Goal: Task Accomplishment & Management: Manage account settings

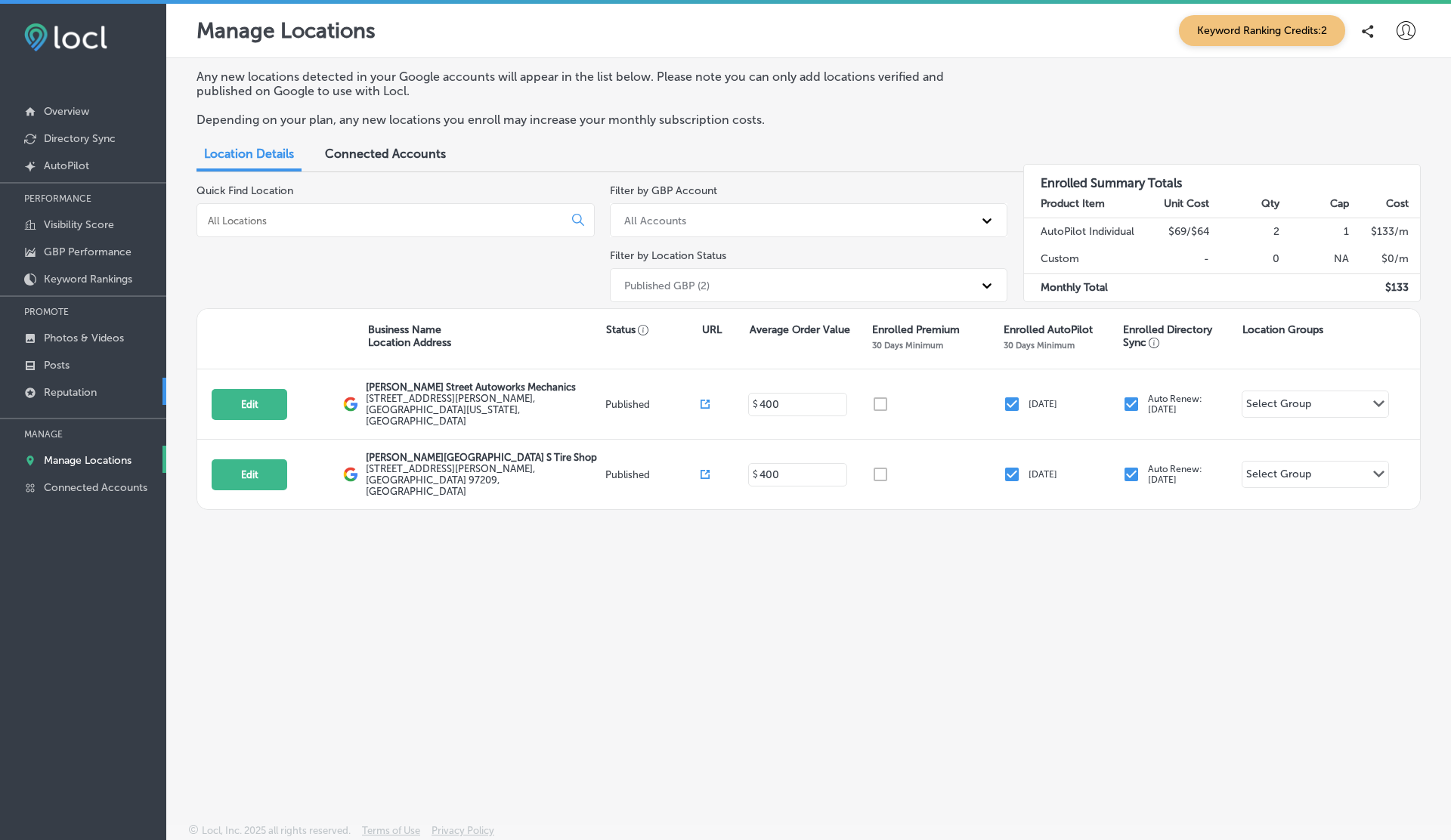
click at [74, 397] on link "Reputation" at bounding box center [83, 391] width 166 height 27
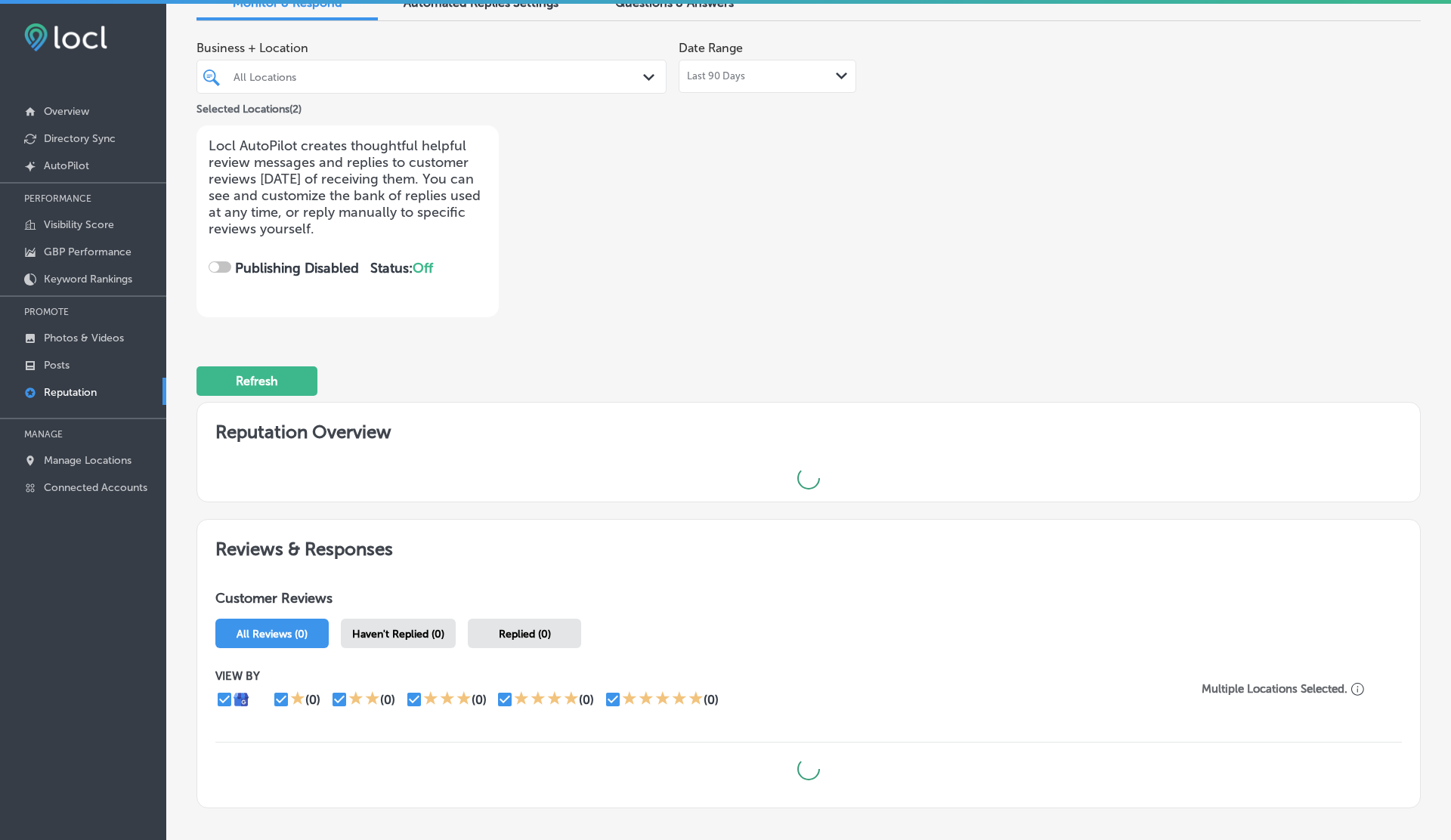
scroll to position [167, 0]
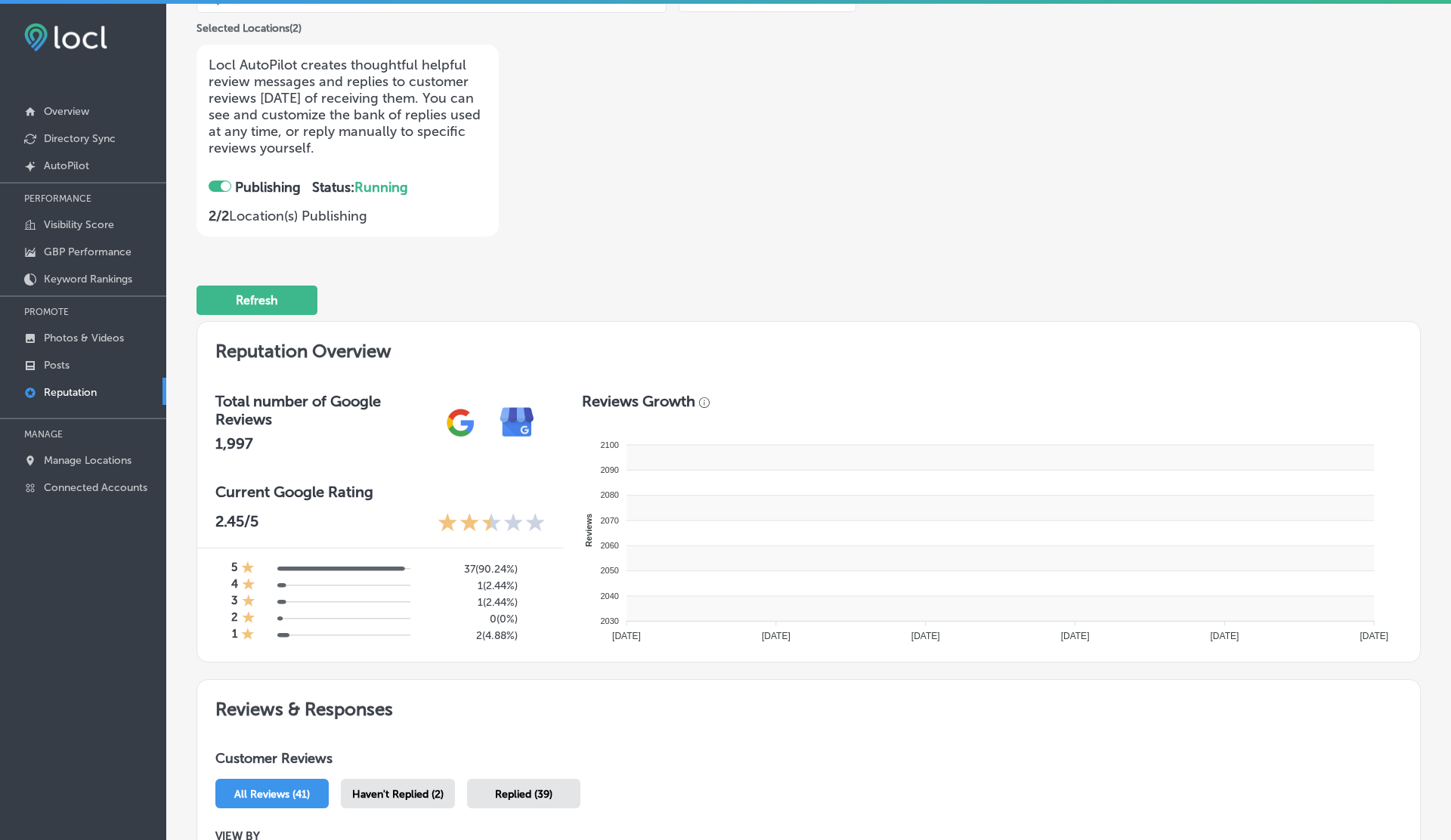
checkbox input "true"
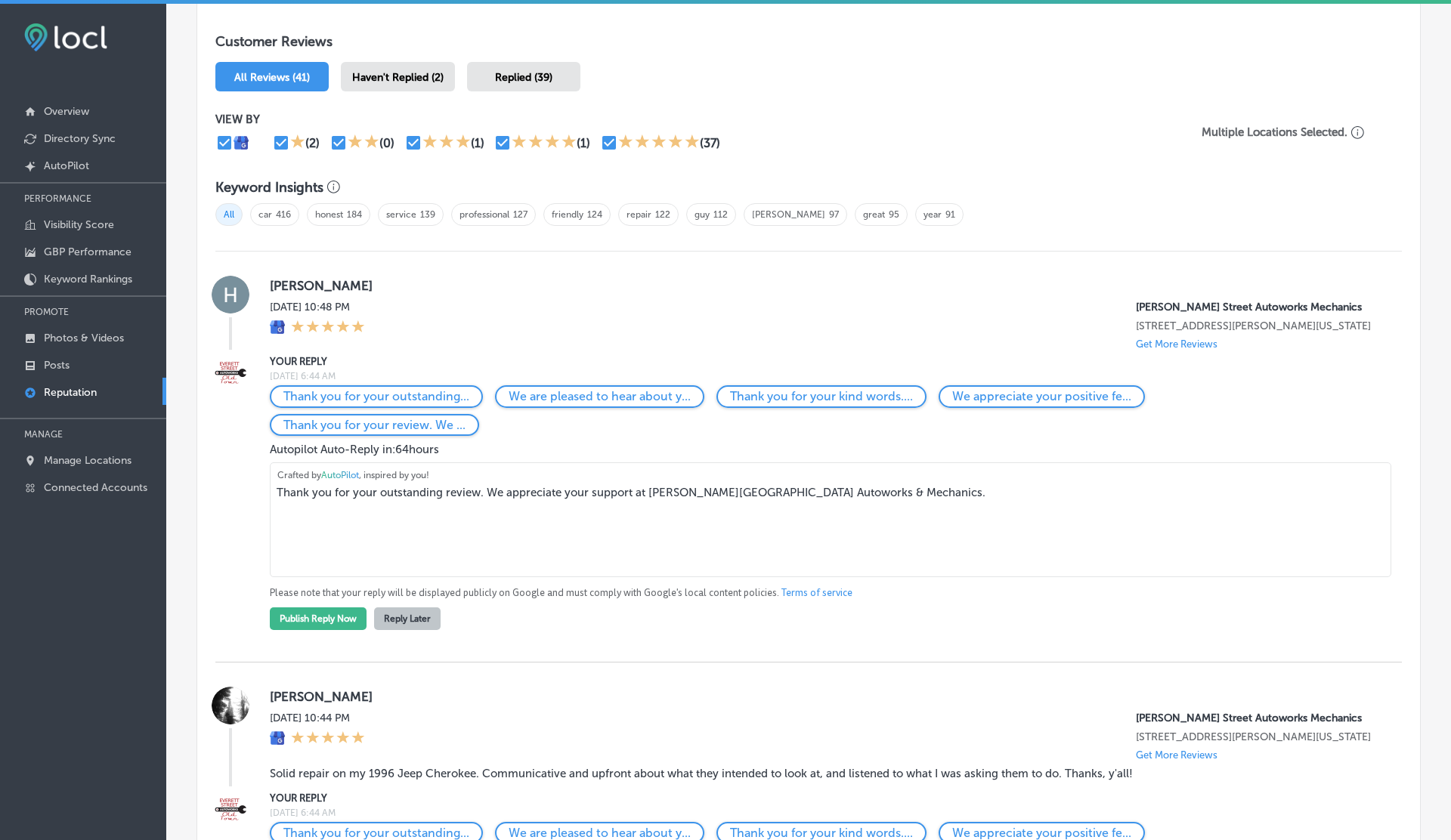
scroll to position [916, 0]
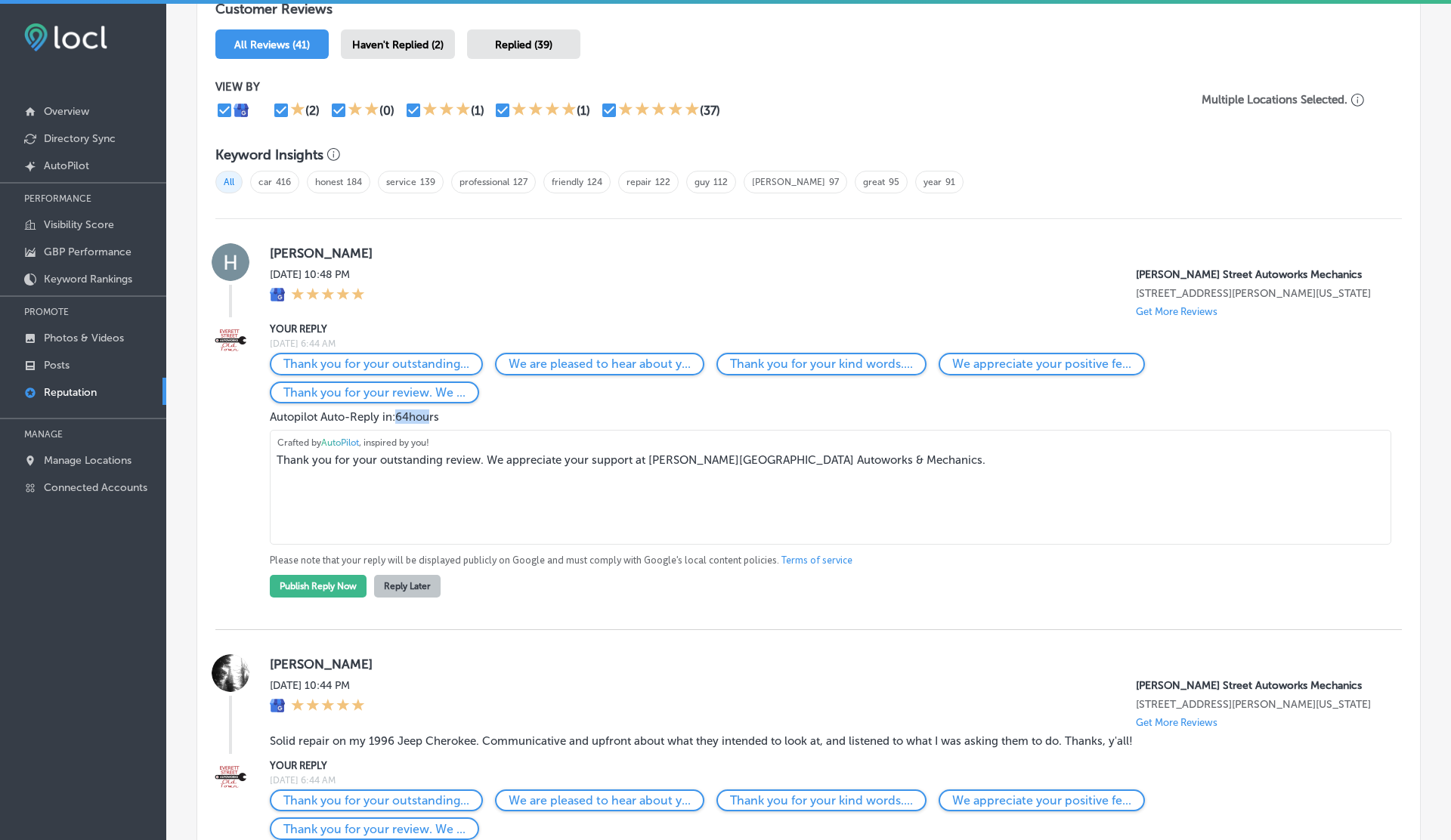
drag, startPoint x: 395, startPoint y: 428, endPoint x: 428, endPoint y: 428, distance: 33.0
click at [428, 424] on span "Autopilot Auto-Reply in: 64 hours" at bounding box center [355, 417] width 170 height 14
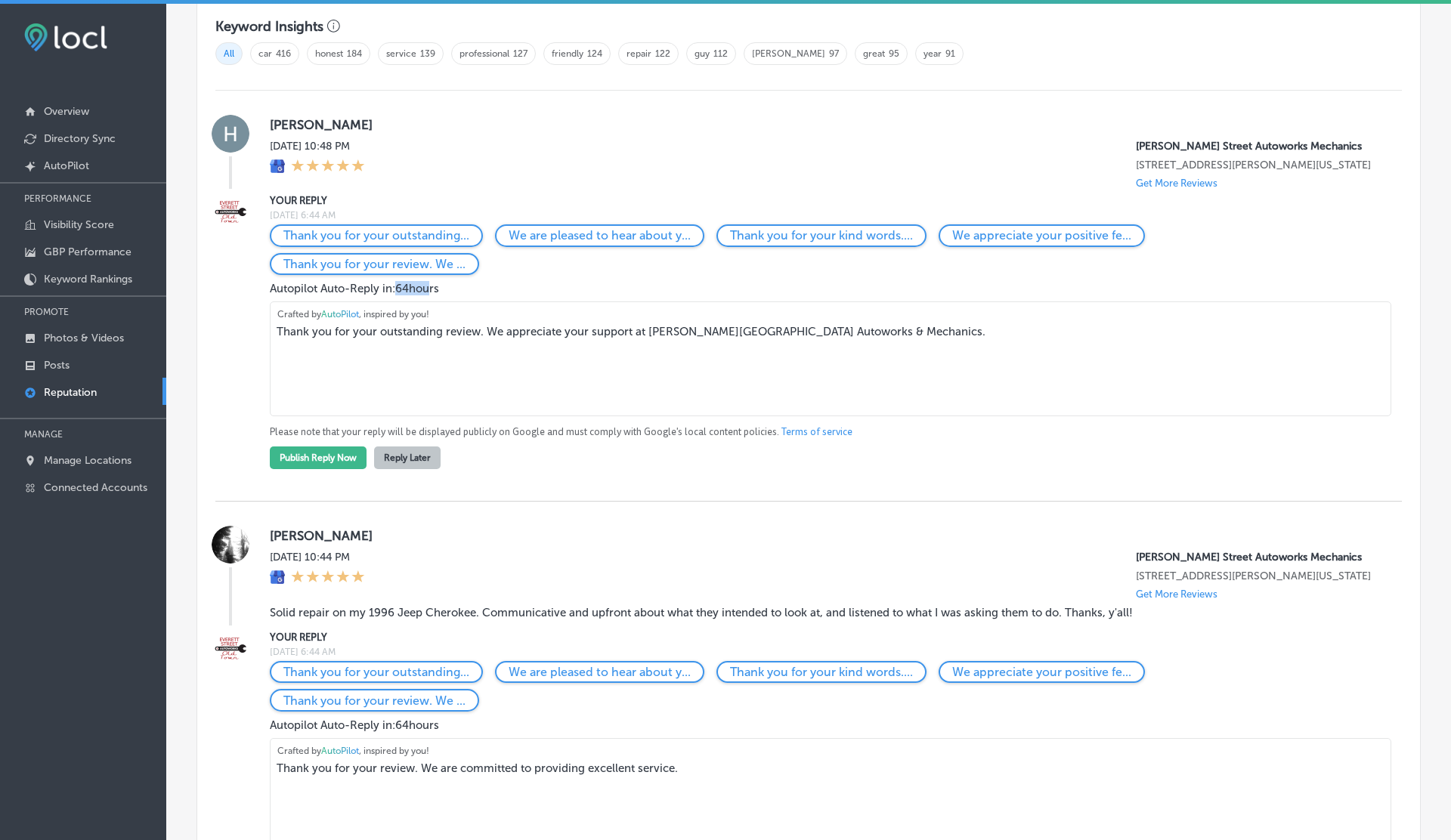
scroll to position [1202, 0]
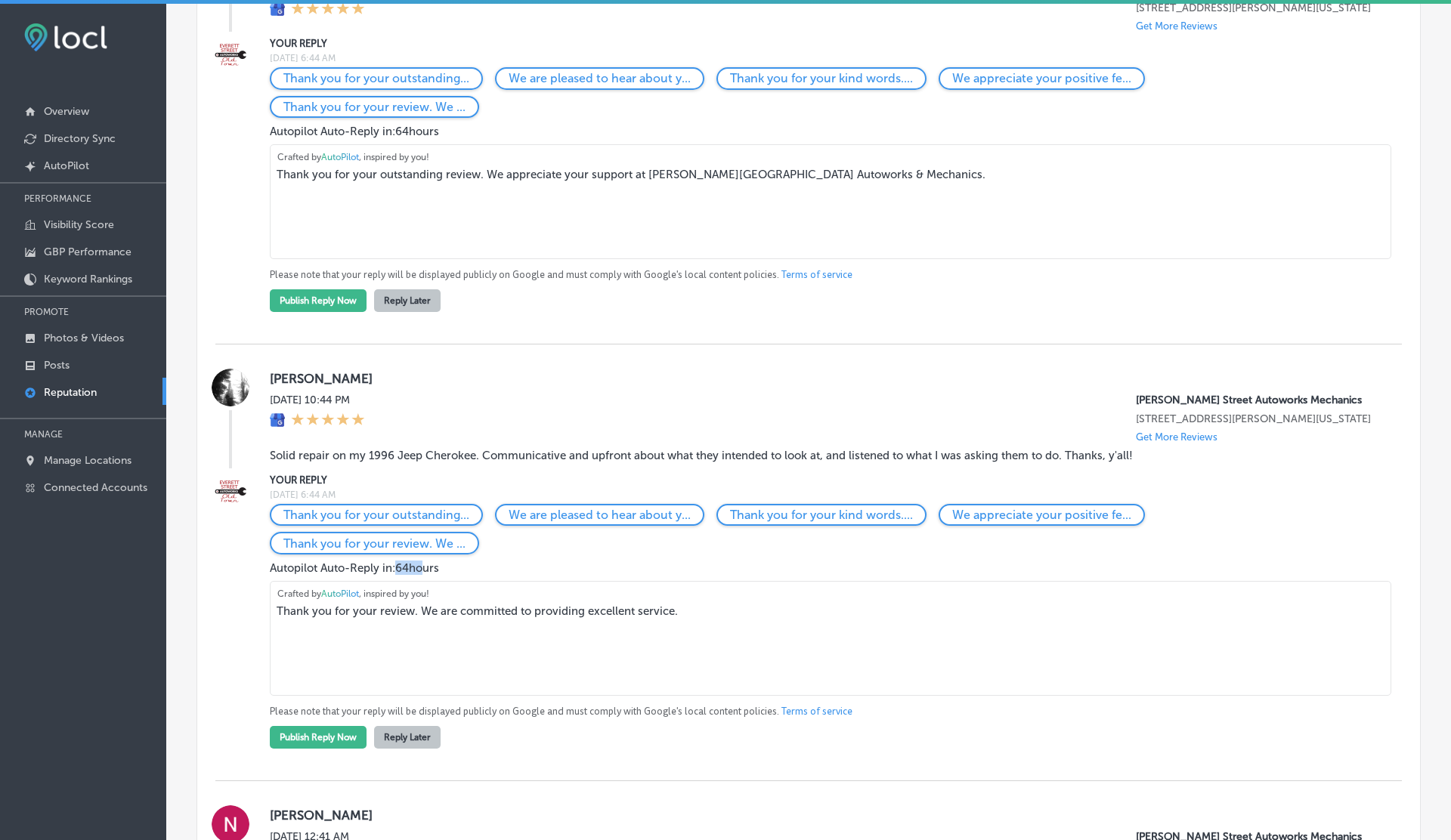
drag, startPoint x: 398, startPoint y: 592, endPoint x: 427, endPoint y: 592, distance: 29.0
click at [427, 575] on span "Autopilot Auto-Reply in: 64 hours" at bounding box center [355, 568] width 170 height 14
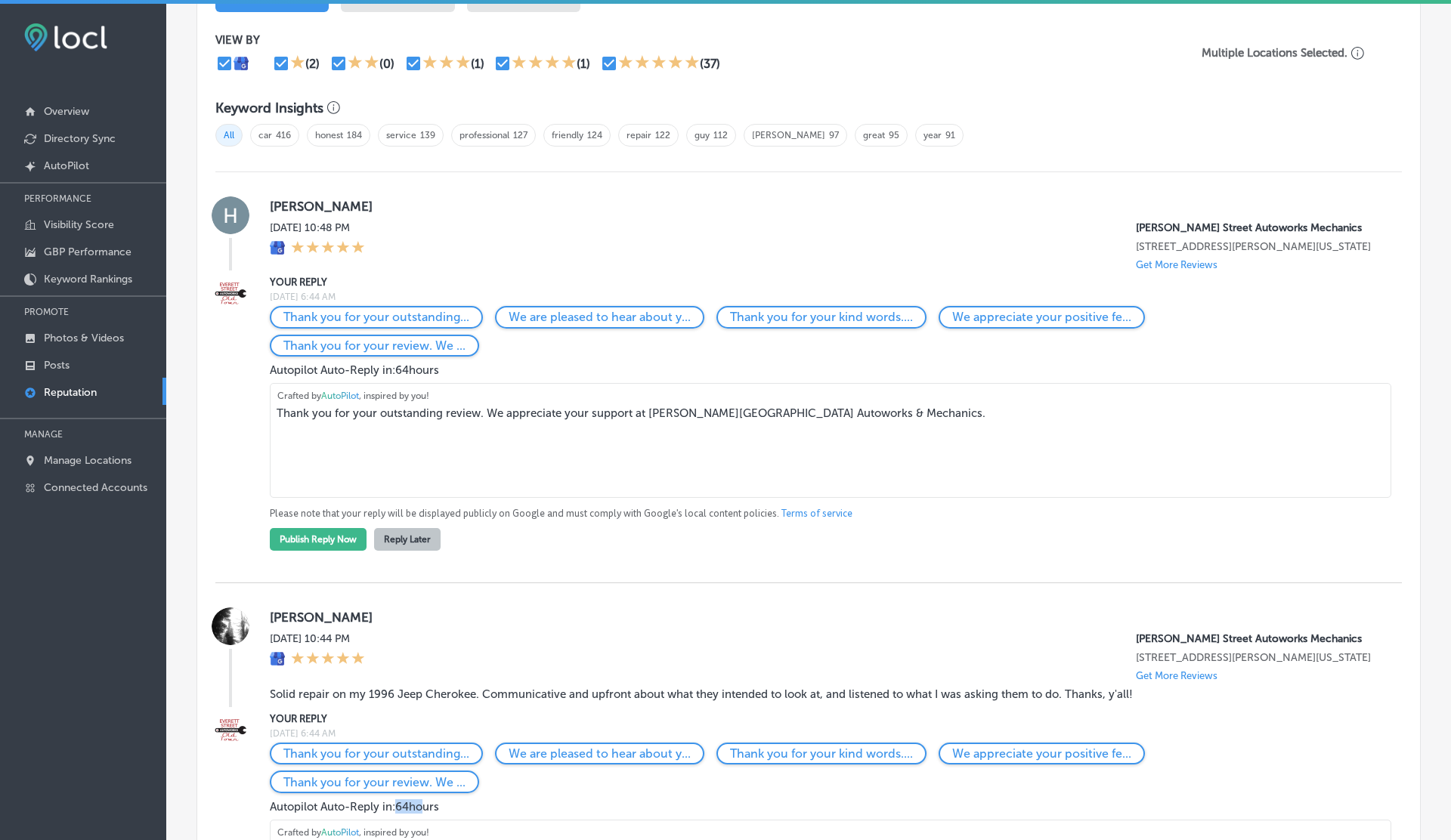
scroll to position [965, 0]
click at [594, 421] on textarea "Thank you for your outstanding review. We appreciate your support at Everett St…" at bounding box center [831, 439] width 1121 height 115
click at [887, 414] on textarea "Thank you for your outstanding review. We appreciate your support at Everett St…" at bounding box center [831, 439] width 1121 height 115
click at [886, 426] on textarea "Thank you for your outstanding review. We appreciate your support at Everett St…" at bounding box center [831, 439] width 1121 height 115
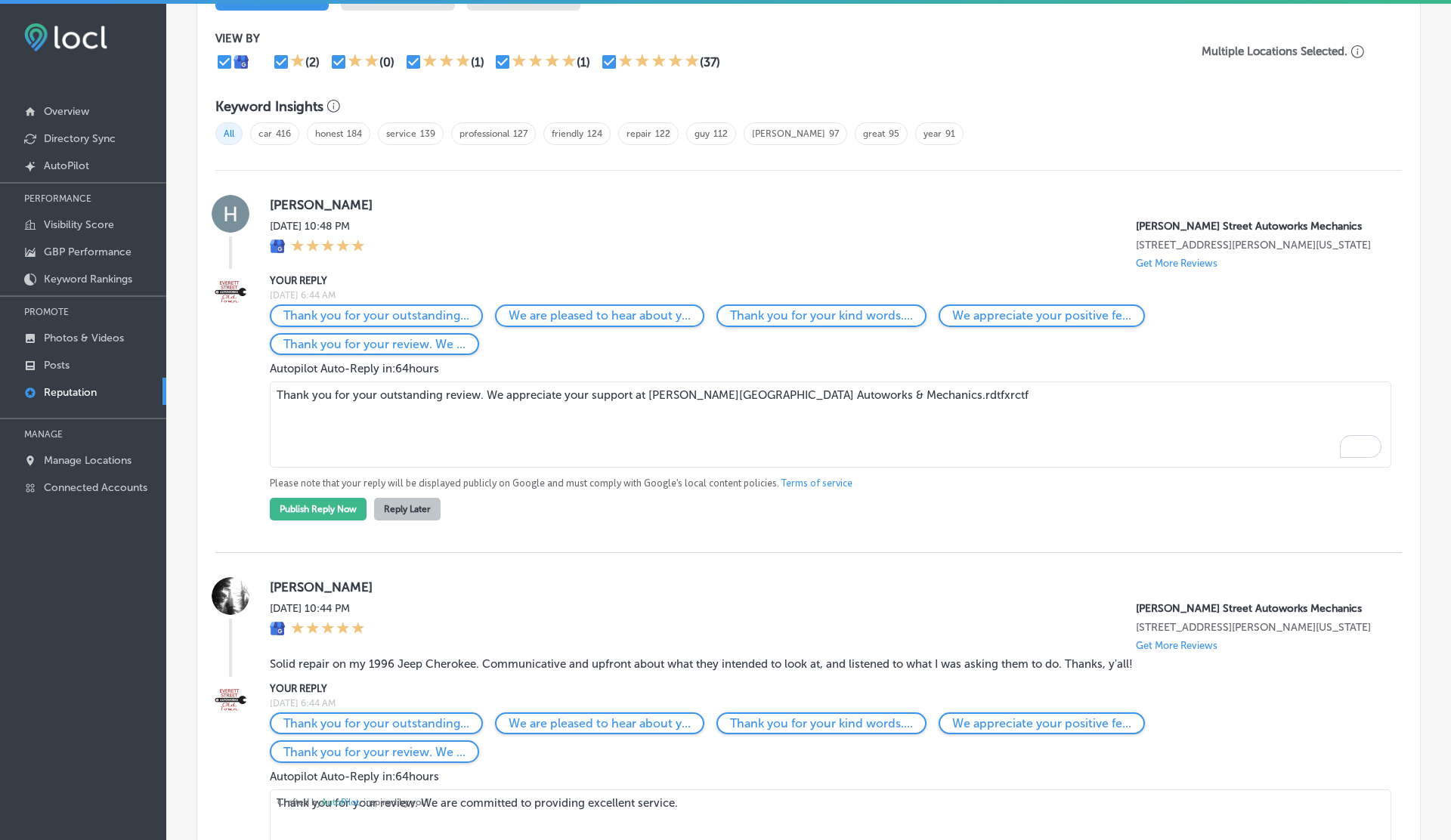
type textarea "Thank you for your outstanding review. We appreciate your support at Everett St…"
drag, startPoint x: 269, startPoint y: 375, endPoint x: 474, endPoint y: 372, distance: 205.0
click at [474, 372] on div "YOUR REPLY Mon, Sep 1, 2025 6:44 AM Thank you for your outstanding... We are pl…" at bounding box center [808, 396] width 1186 height 247
drag, startPoint x: 279, startPoint y: 405, endPoint x: 549, endPoint y: 401, distance: 270.0
click at [549, 401] on textarea "Thank you for your outstanding review. We appreciate your support at Everett St…" at bounding box center [831, 425] width 1121 height 87
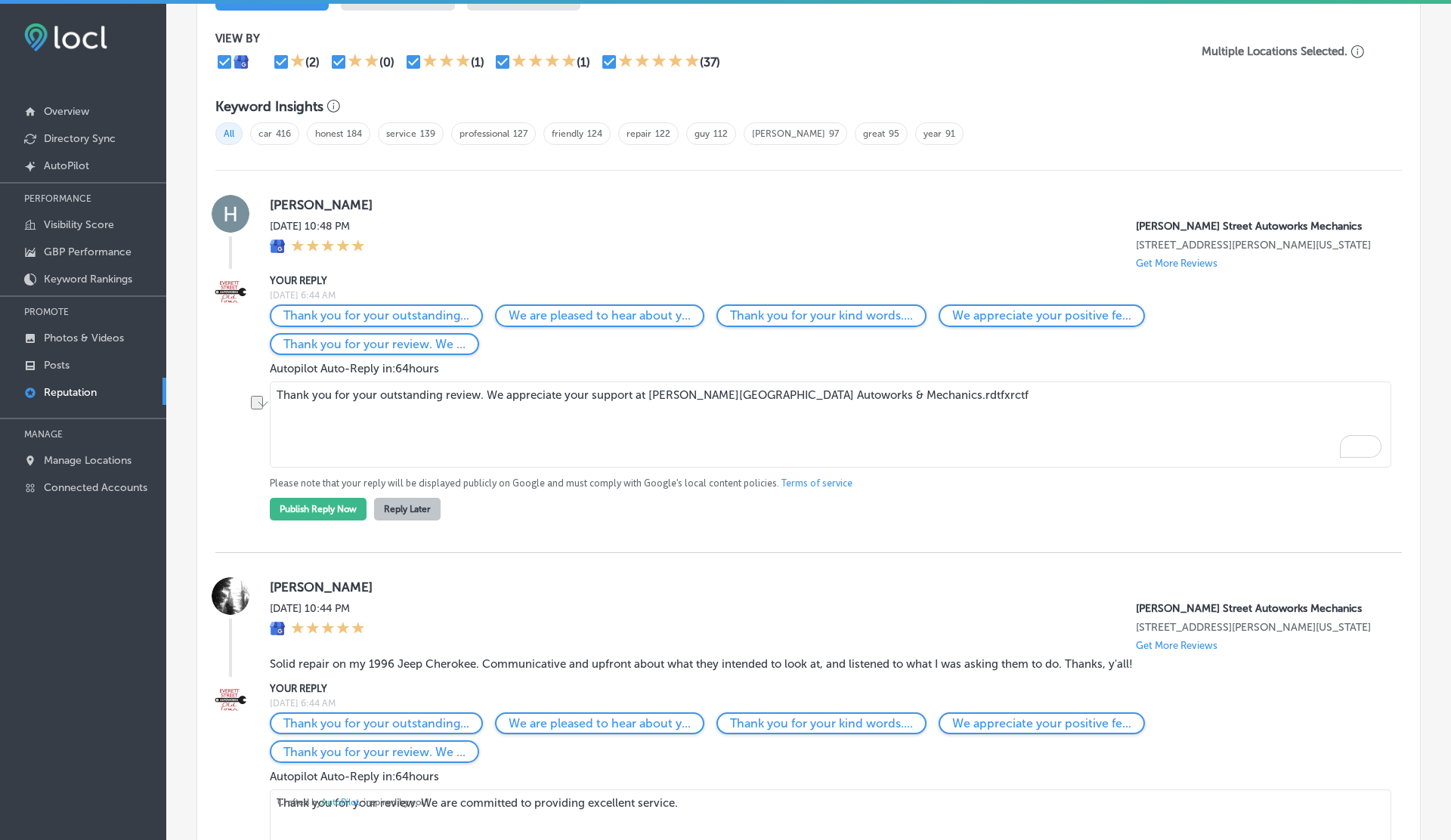
scroll to position [0, 0]
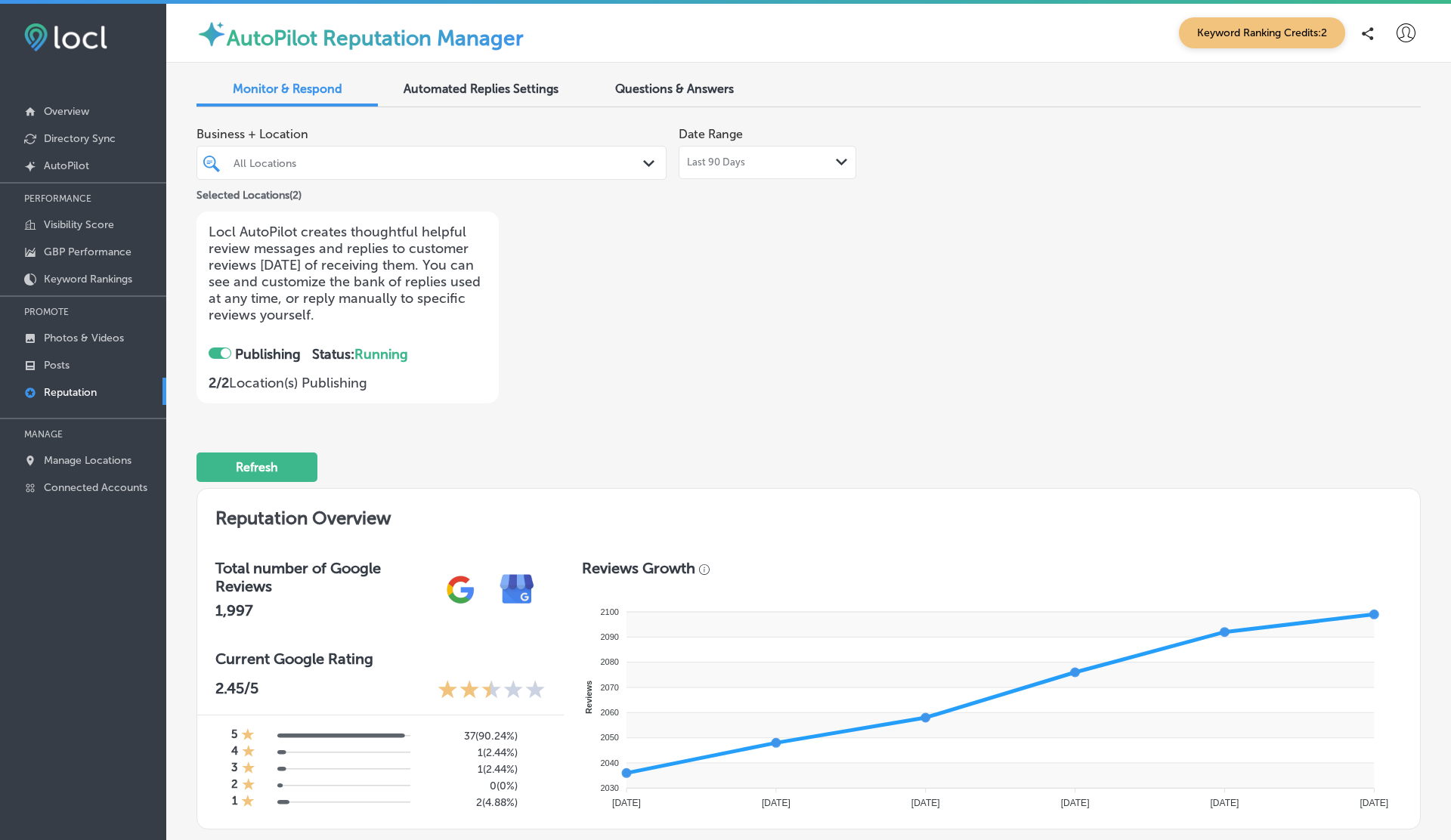
click at [1397, 44] on div at bounding box center [1405, 33] width 30 height 30
click at [1358, 157] on p "Log Out" at bounding box center [1373, 162] width 45 height 18
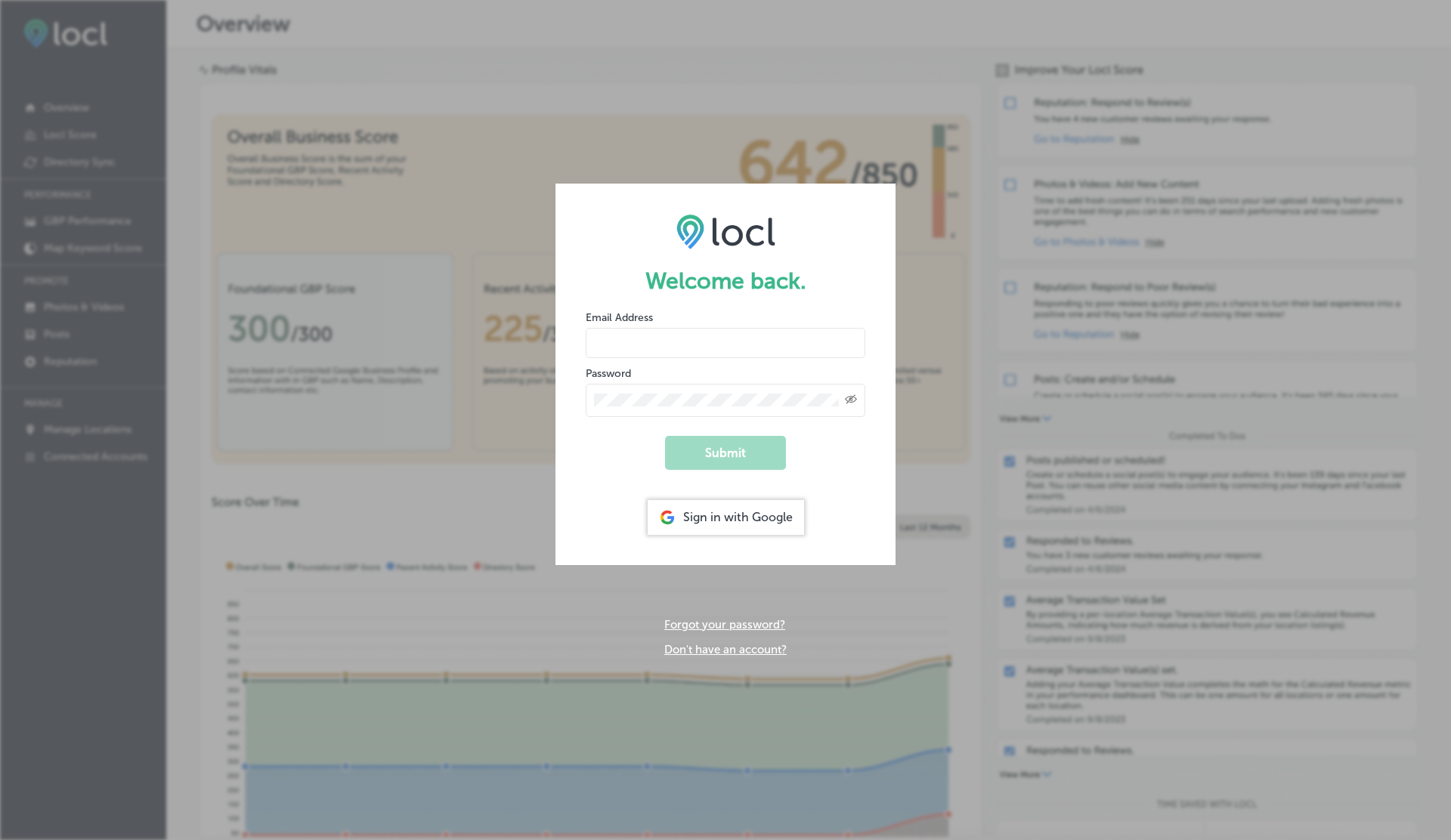
click at [612, 351] on input "email" at bounding box center [725, 343] width 279 height 30
type input "a"
type input "vasilikigreece69+ap01@gmail.com"
click at [665, 436] on button "Submit" at bounding box center [726, 452] width 121 height 34
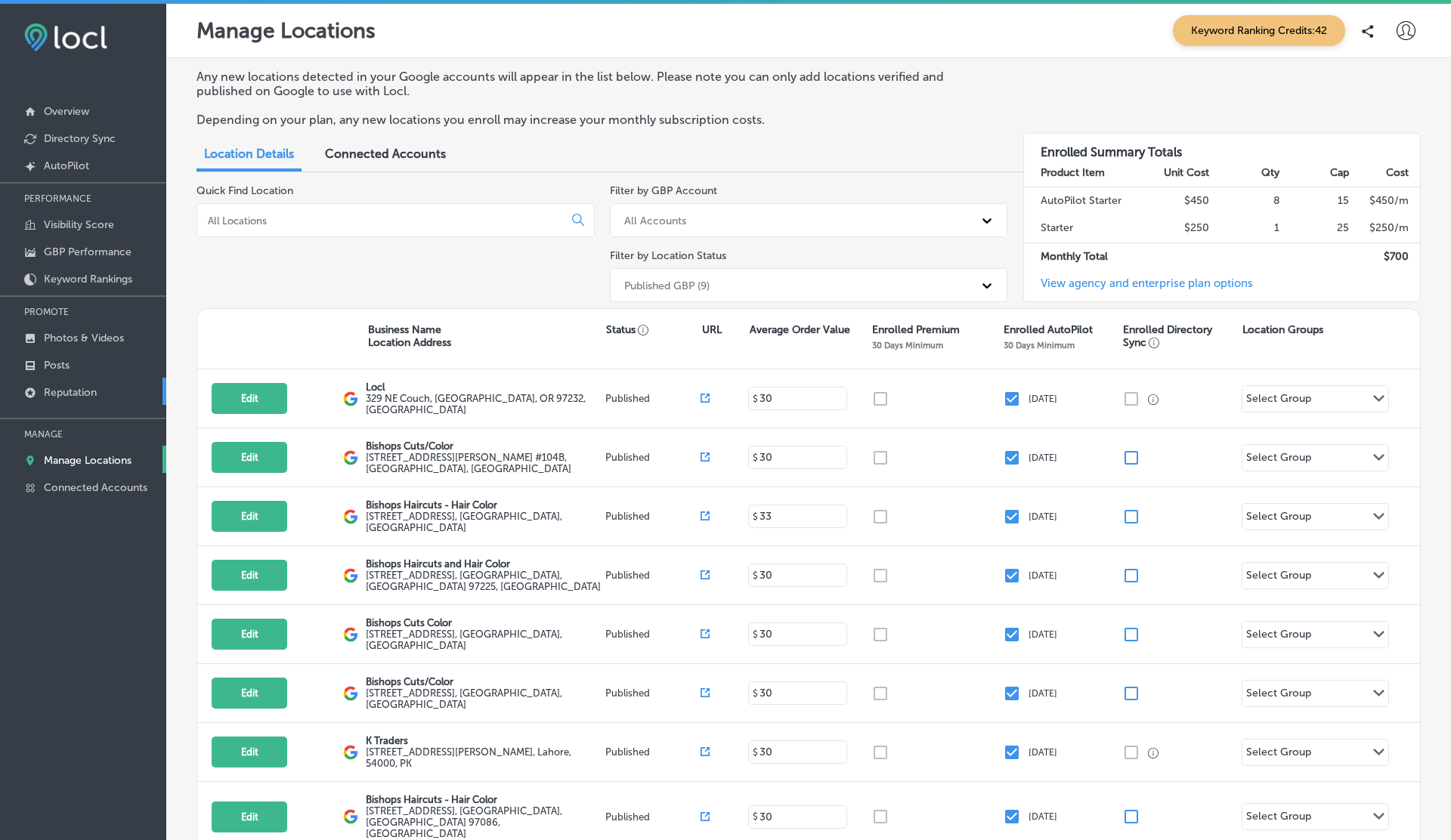
click at [83, 388] on p "Reputation" at bounding box center [70, 392] width 53 height 13
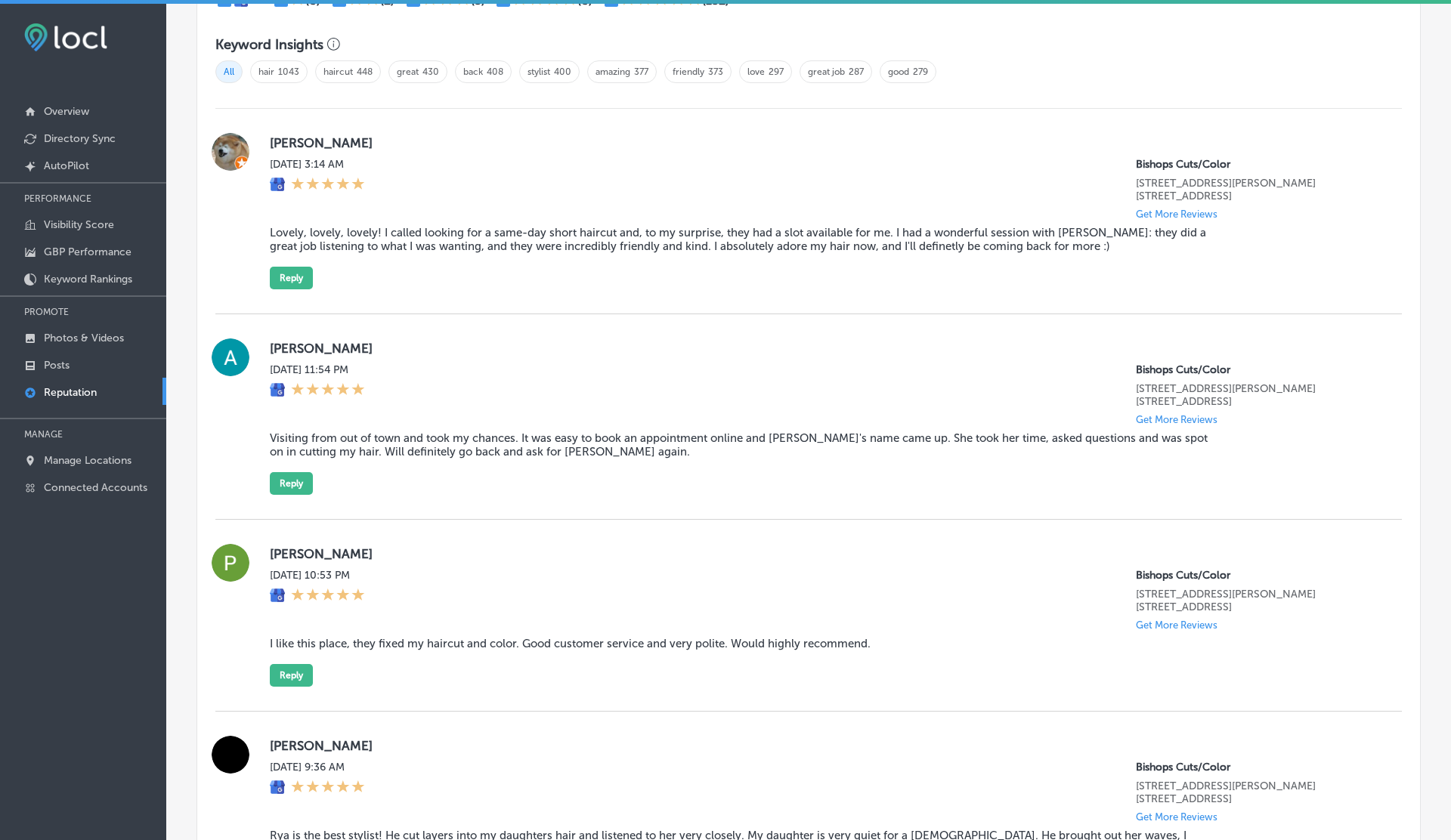
scroll to position [1023, 0]
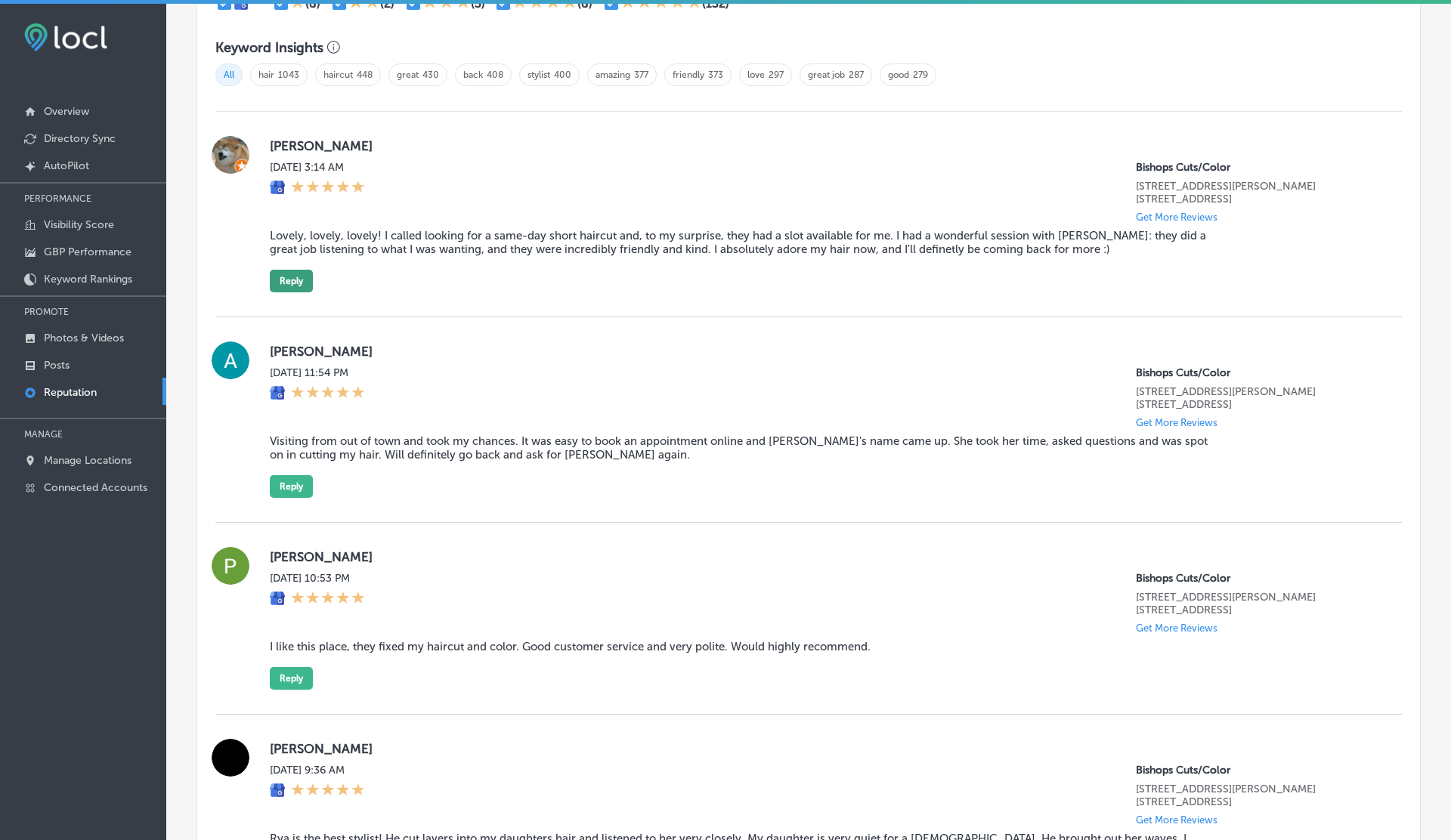
click at [297, 279] on button "Reply" at bounding box center [292, 281] width 43 height 22
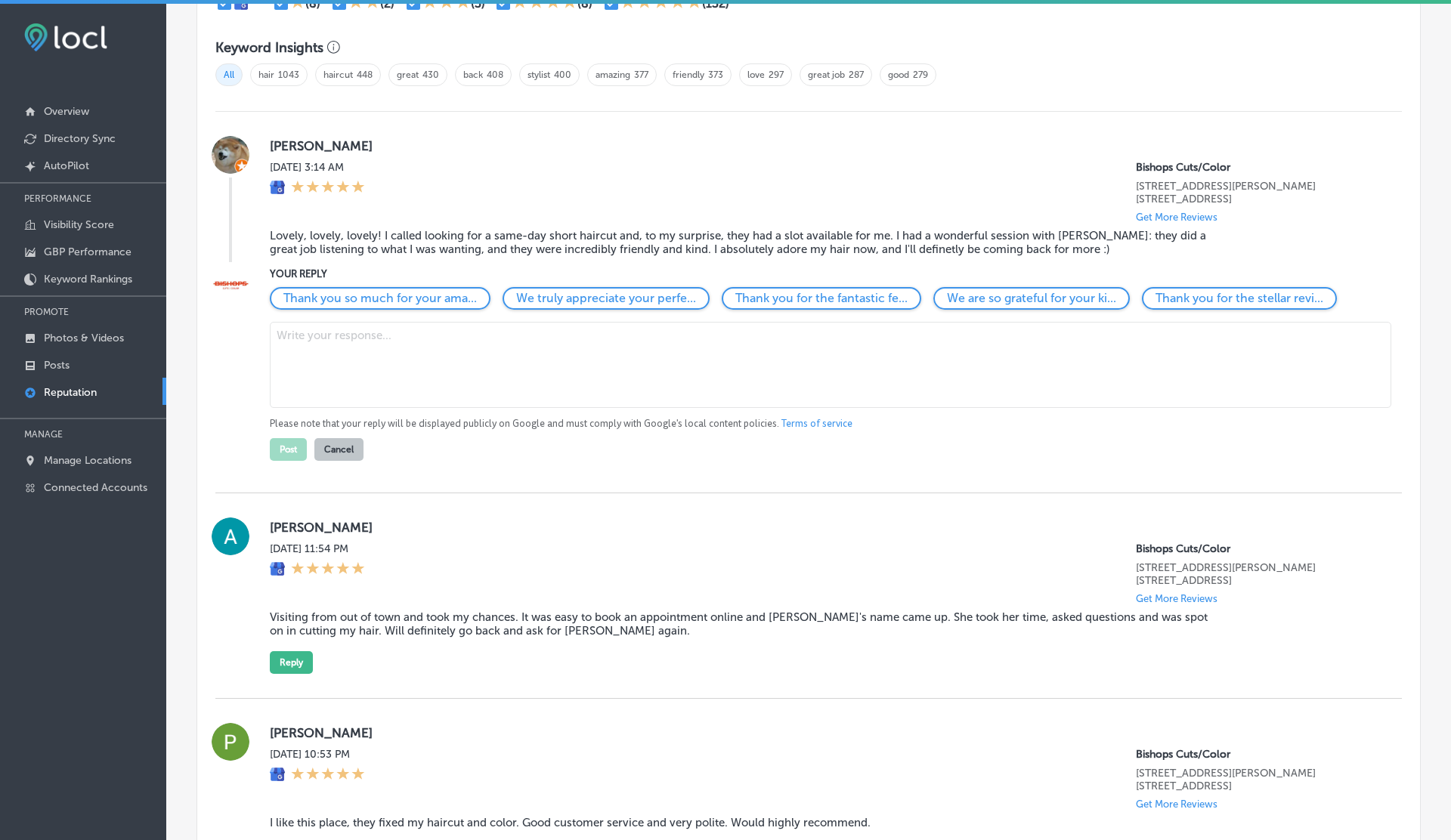
click at [346, 357] on textarea at bounding box center [831, 365] width 1121 height 87
type textarea "gftywueghdqghsfvjbc hms,"
click at [350, 447] on button "Cancel" at bounding box center [338, 450] width 49 height 22
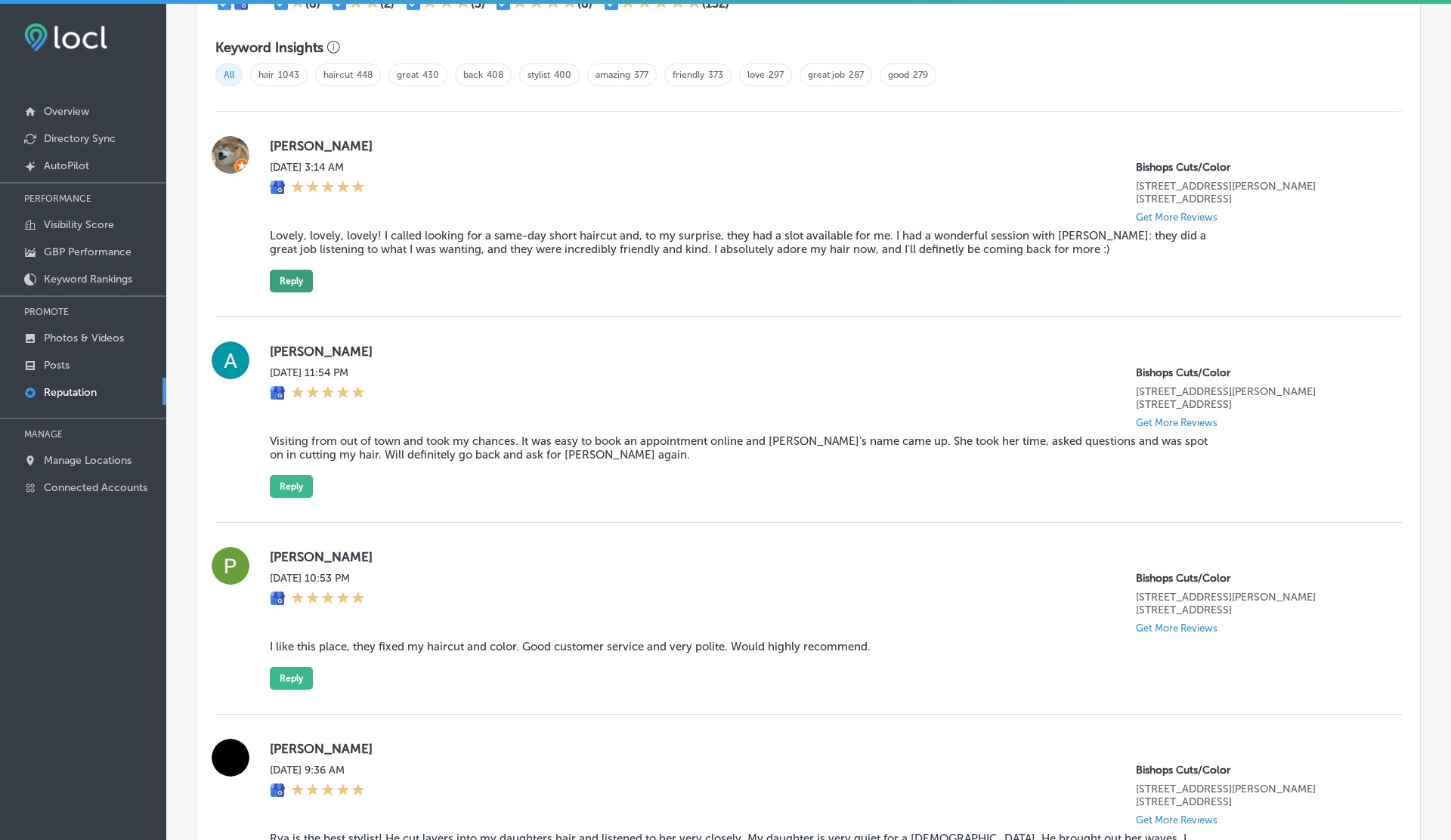
click at [298, 286] on button "Reply" at bounding box center [292, 281] width 43 height 22
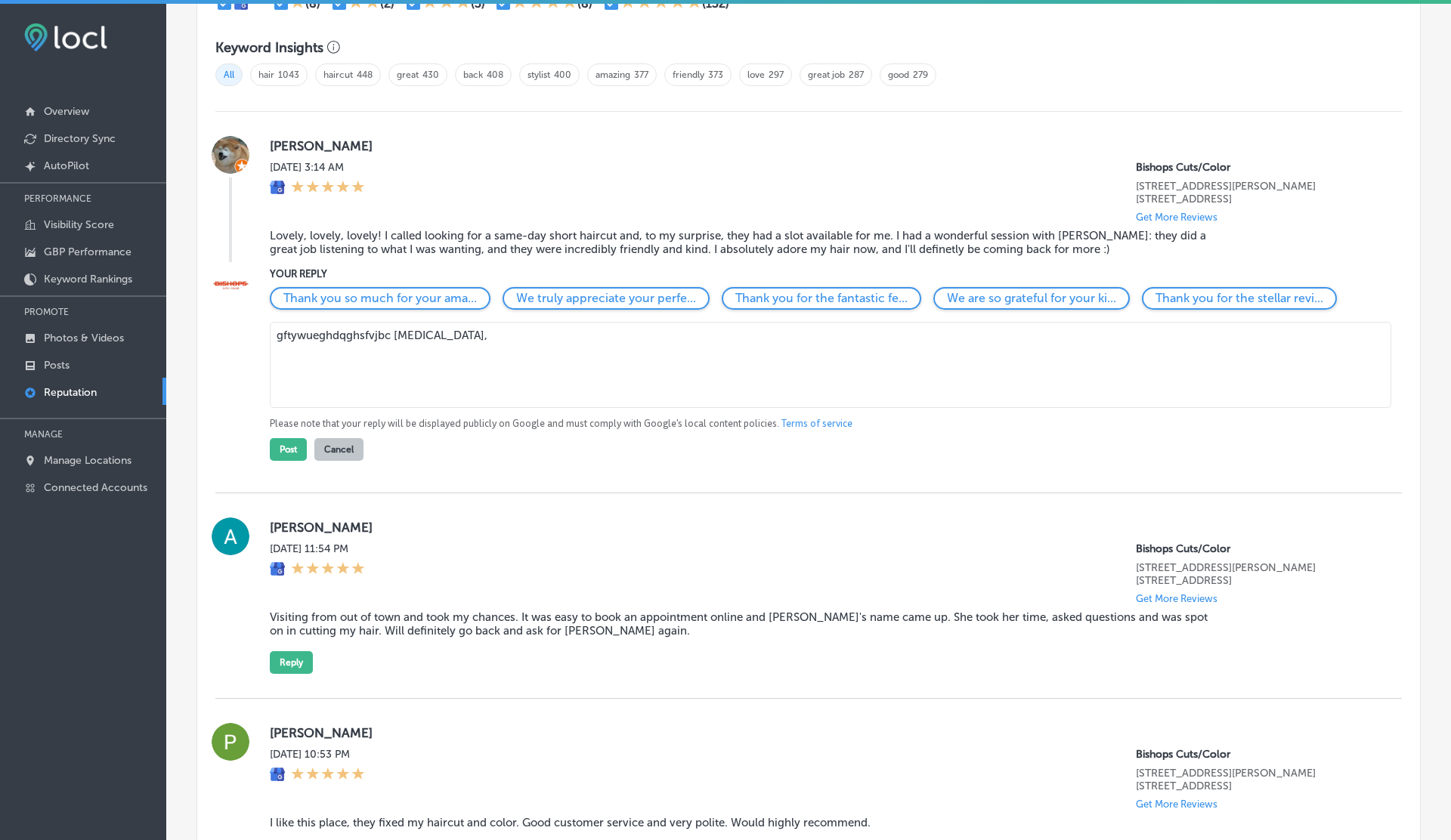
click at [450, 337] on textarea "gftywueghdqghsfvjbc hms," at bounding box center [831, 365] width 1121 height 87
click at [339, 446] on button "Cancel" at bounding box center [338, 450] width 49 height 22
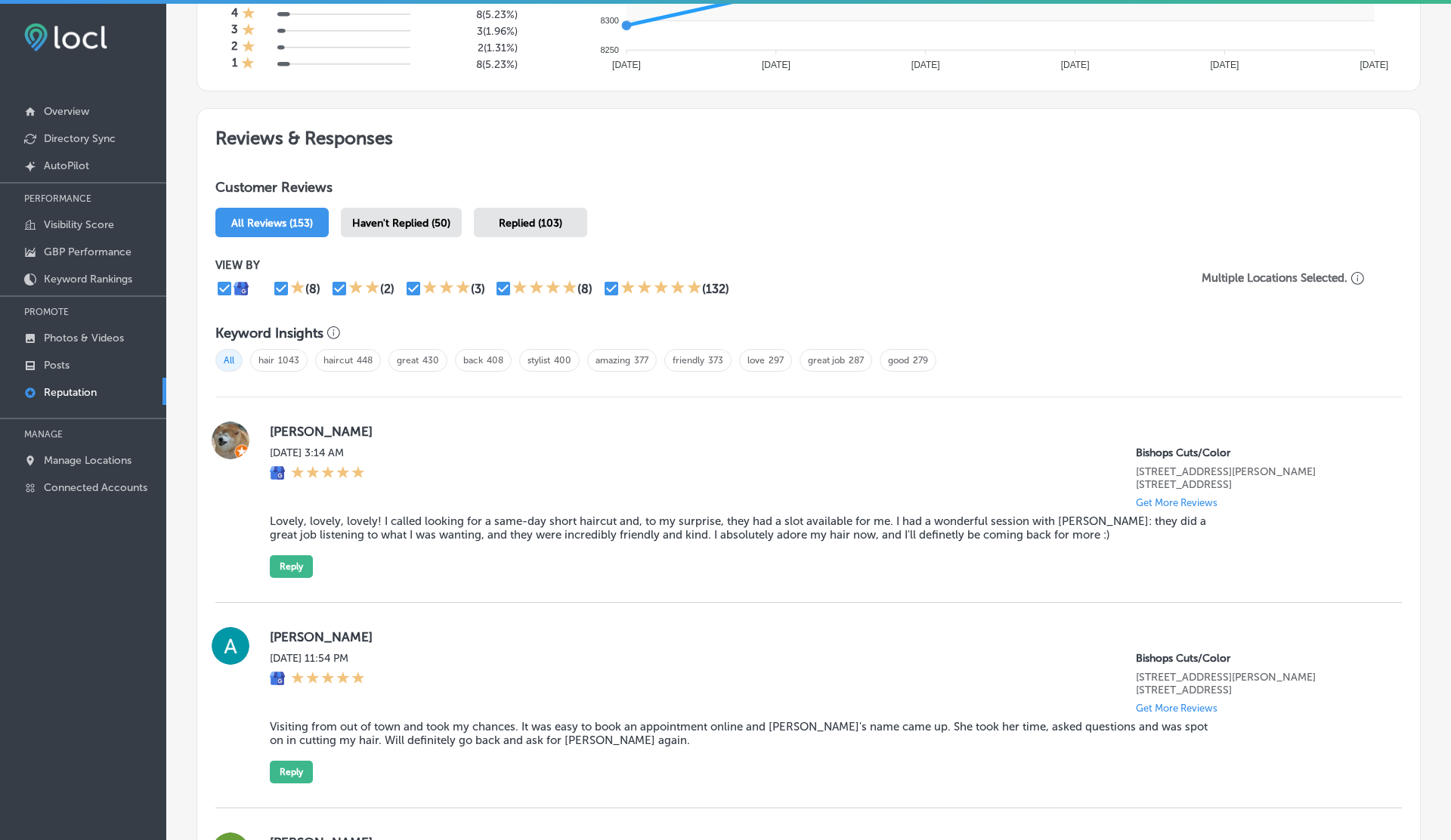
scroll to position [0, 0]
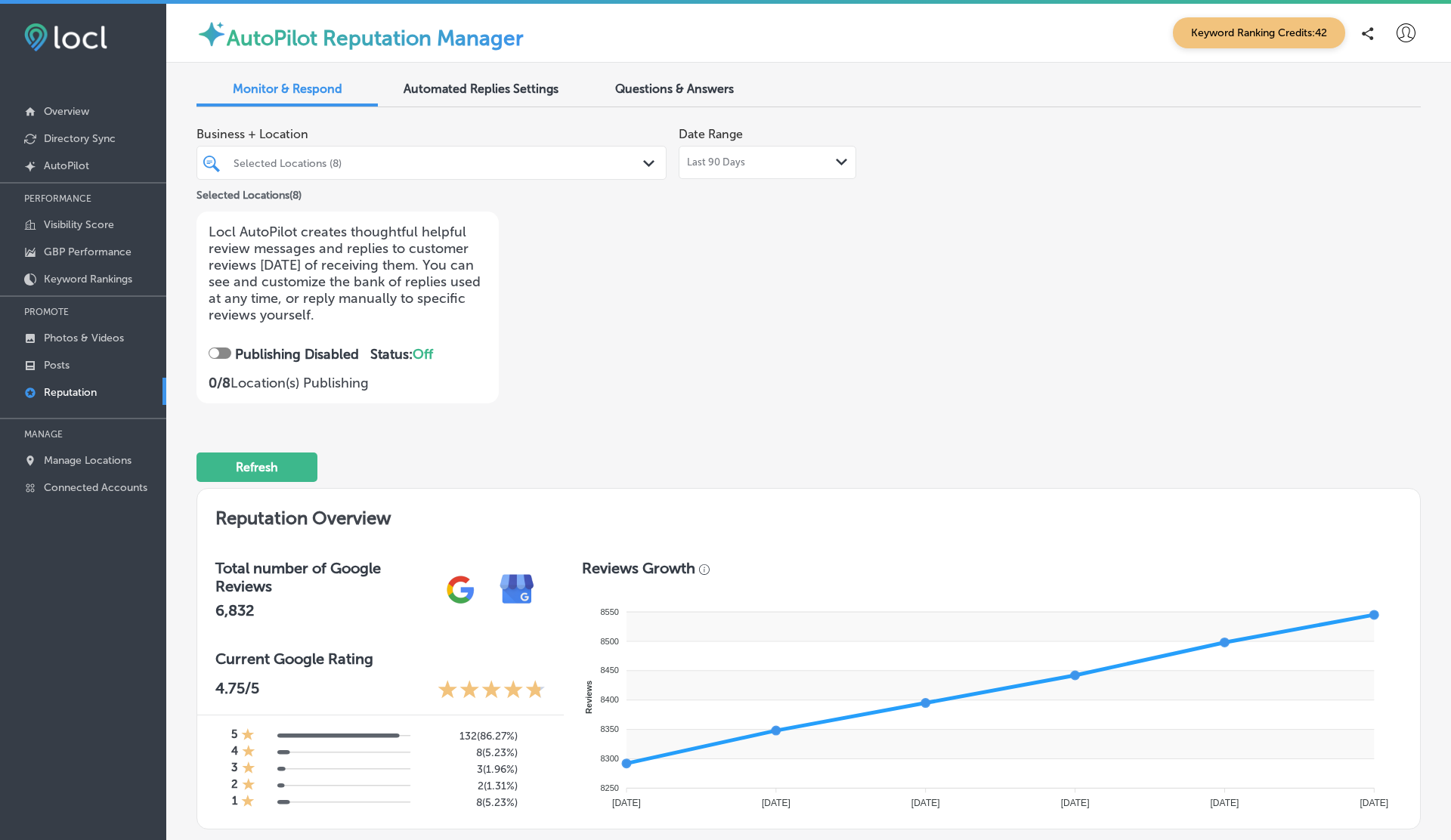
click at [493, 91] on span "Automated Replies Settings" at bounding box center [480, 88] width 155 height 15
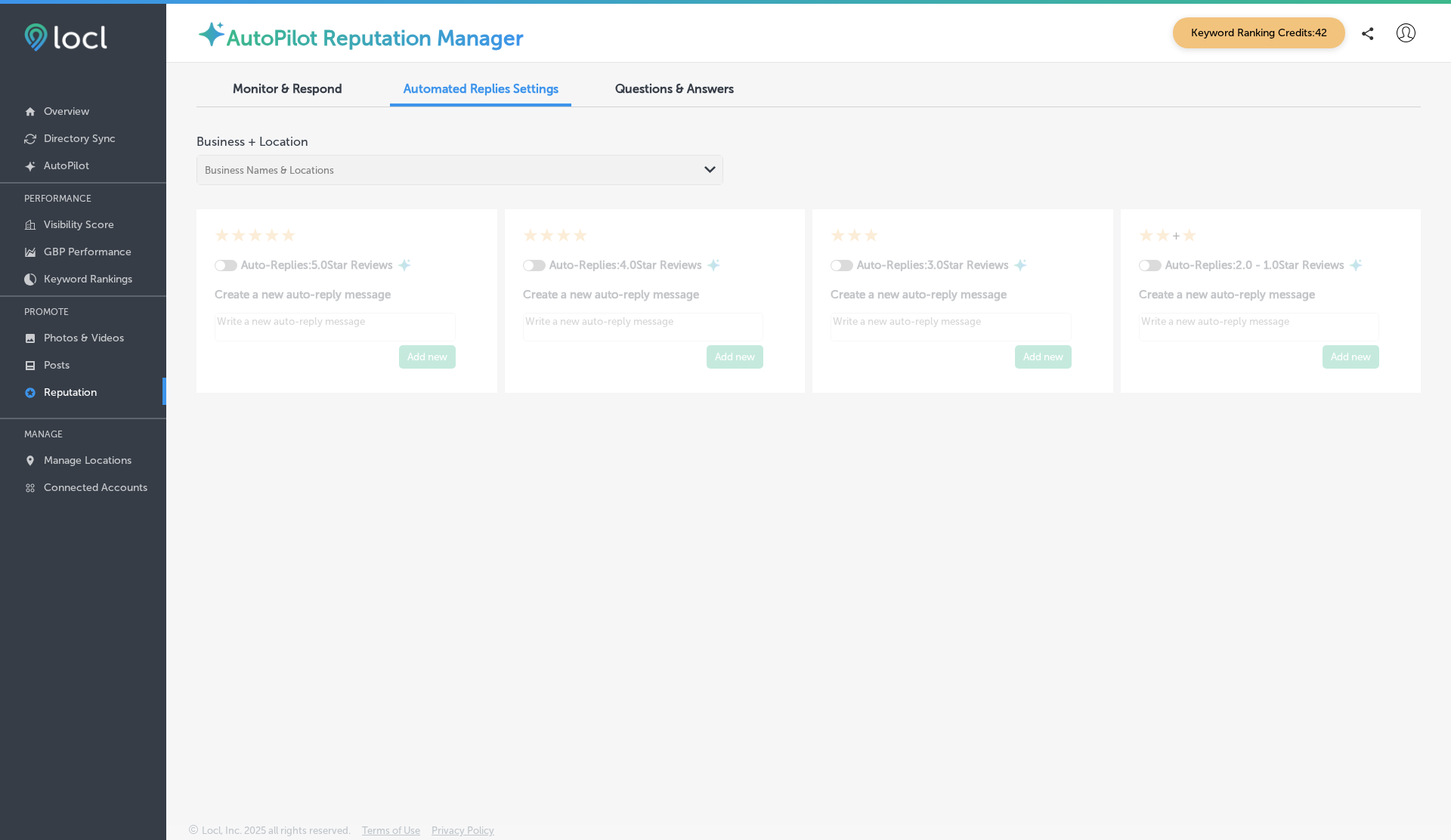
click at [194, 102] on div "Monitor & Respond Automated Replies Settings Questions & Answers Business + Loc…" at bounding box center [808, 407] width 1285 height 689
type textarea "x"
click at [263, 98] on div "Monitor & Respond" at bounding box center [287, 91] width 182 height 33
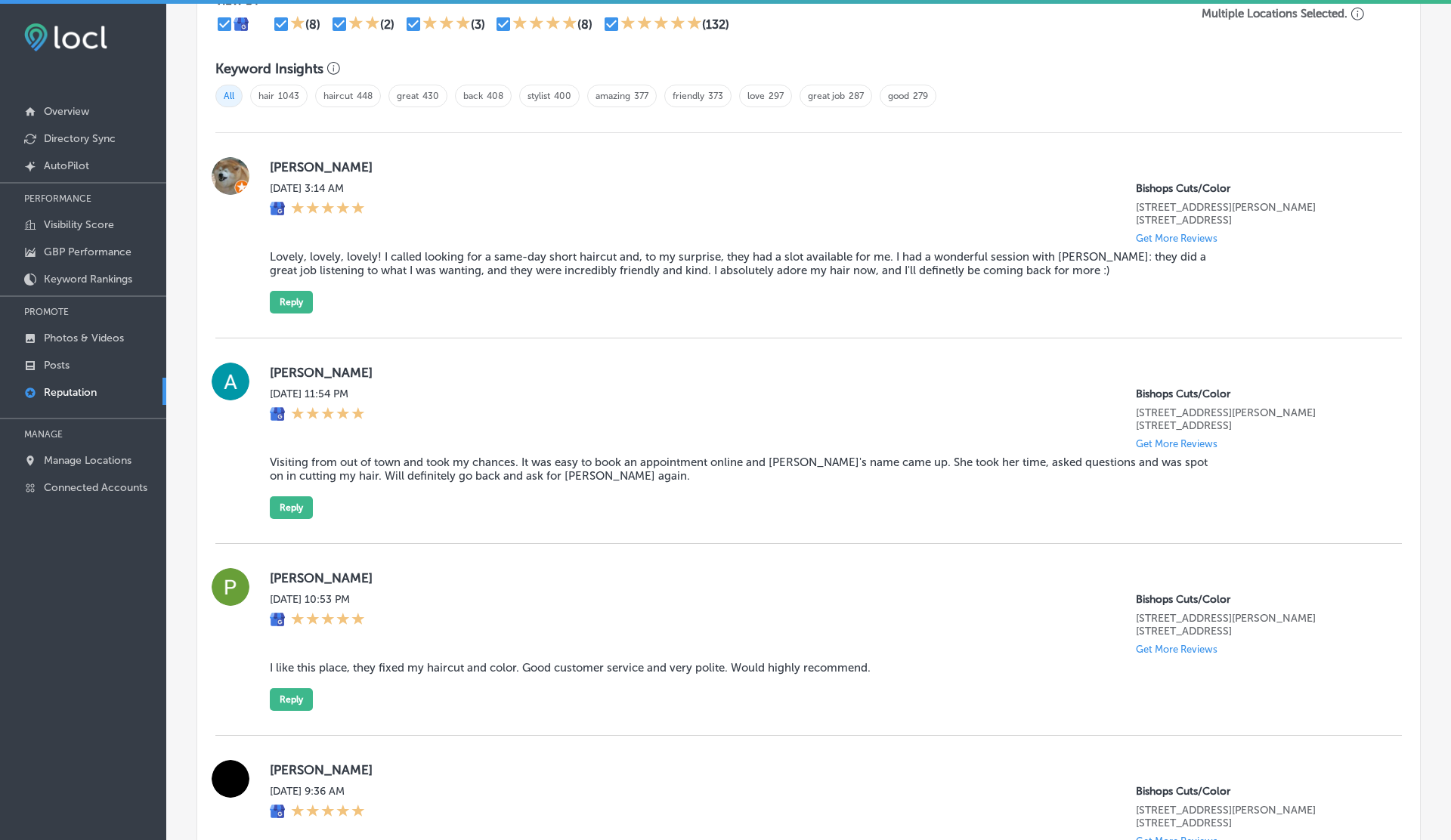
scroll to position [1001, 0]
click at [273, 292] on button "Reply" at bounding box center [292, 304] width 43 height 22
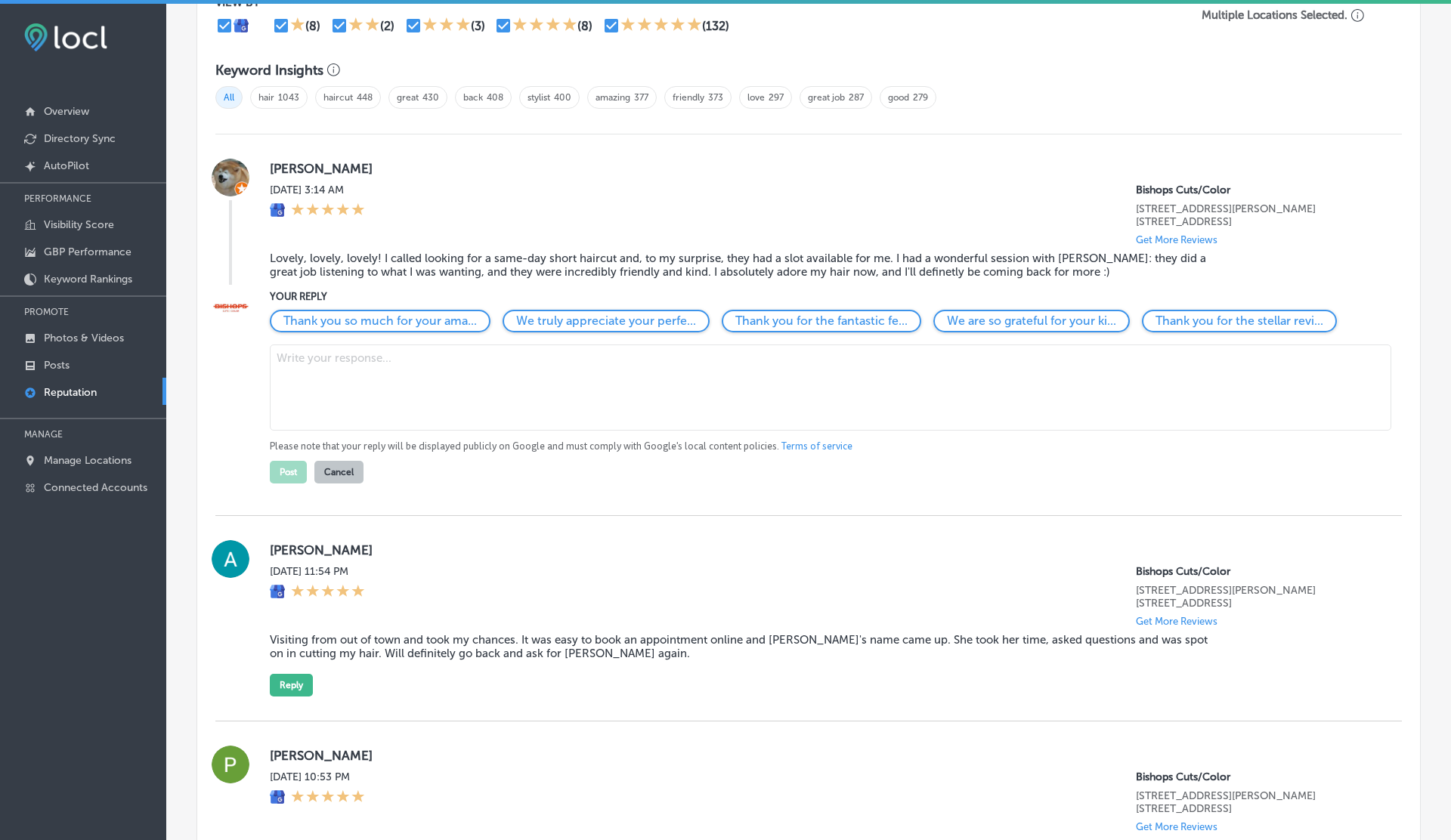
click at [318, 390] on textarea at bounding box center [831, 388] width 1121 height 87
type textarea "fdsghfdfh"
click at [337, 467] on button "Cancel" at bounding box center [338, 472] width 49 height 22
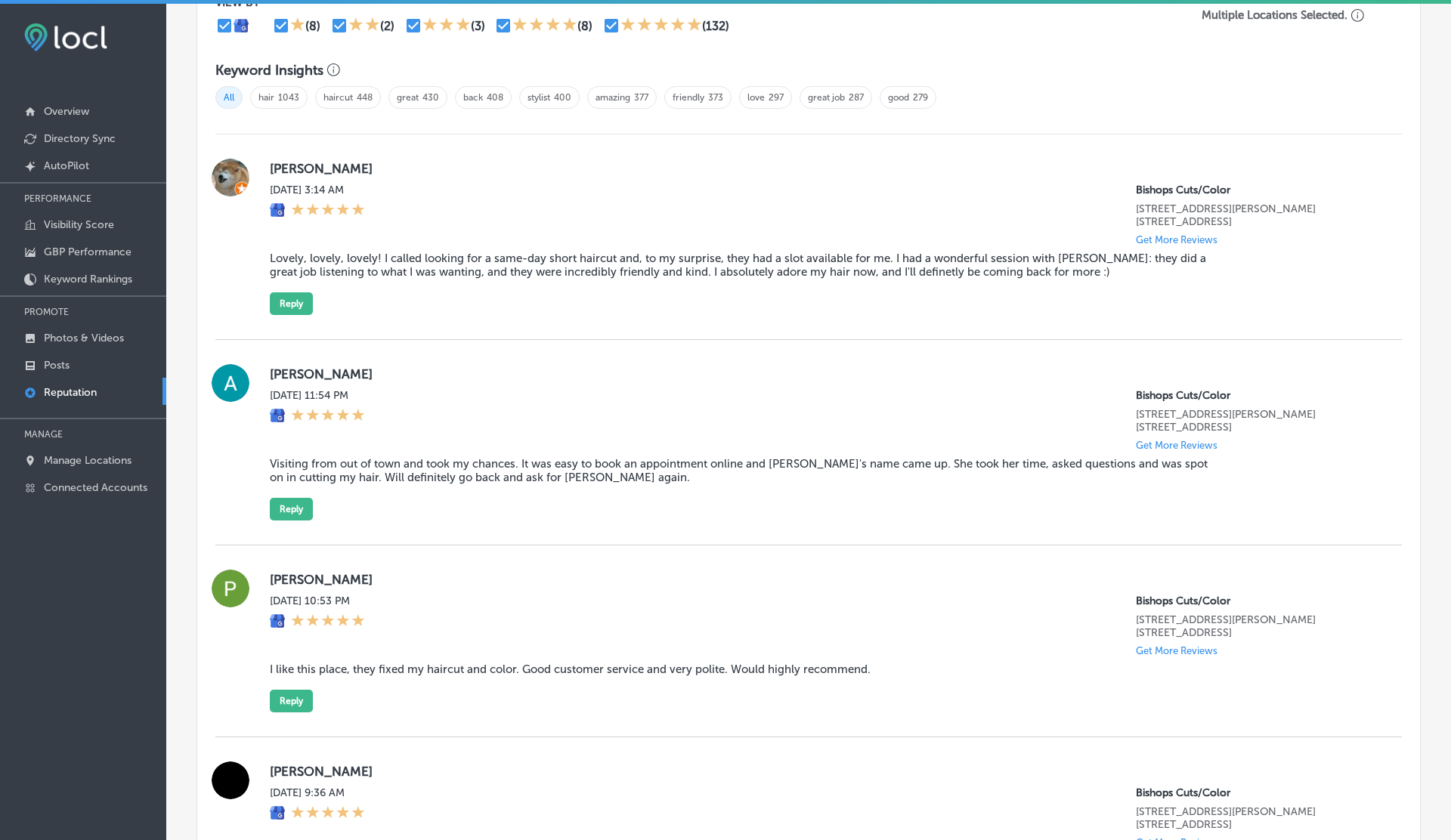
click at [279, 284] on div "toby v Fri, Aug 29, 2025 3:14 AM Bishops Cuts/Color 3000 NE ANDRESEN RD. #104B …" at bounding box center [824, 236] width 1108 height 157
click at [279, 287] on div "toby v Fri, Aug 29, 2025 3:14 AM Bishops Cuts/Color 3000 NE ANDRESEN RD. #104B …" at bounding box center [824, 236] width 1108 height 157
click at [284, 292] on button "Reply" at bounding box center [292, 304] width 43 height 22
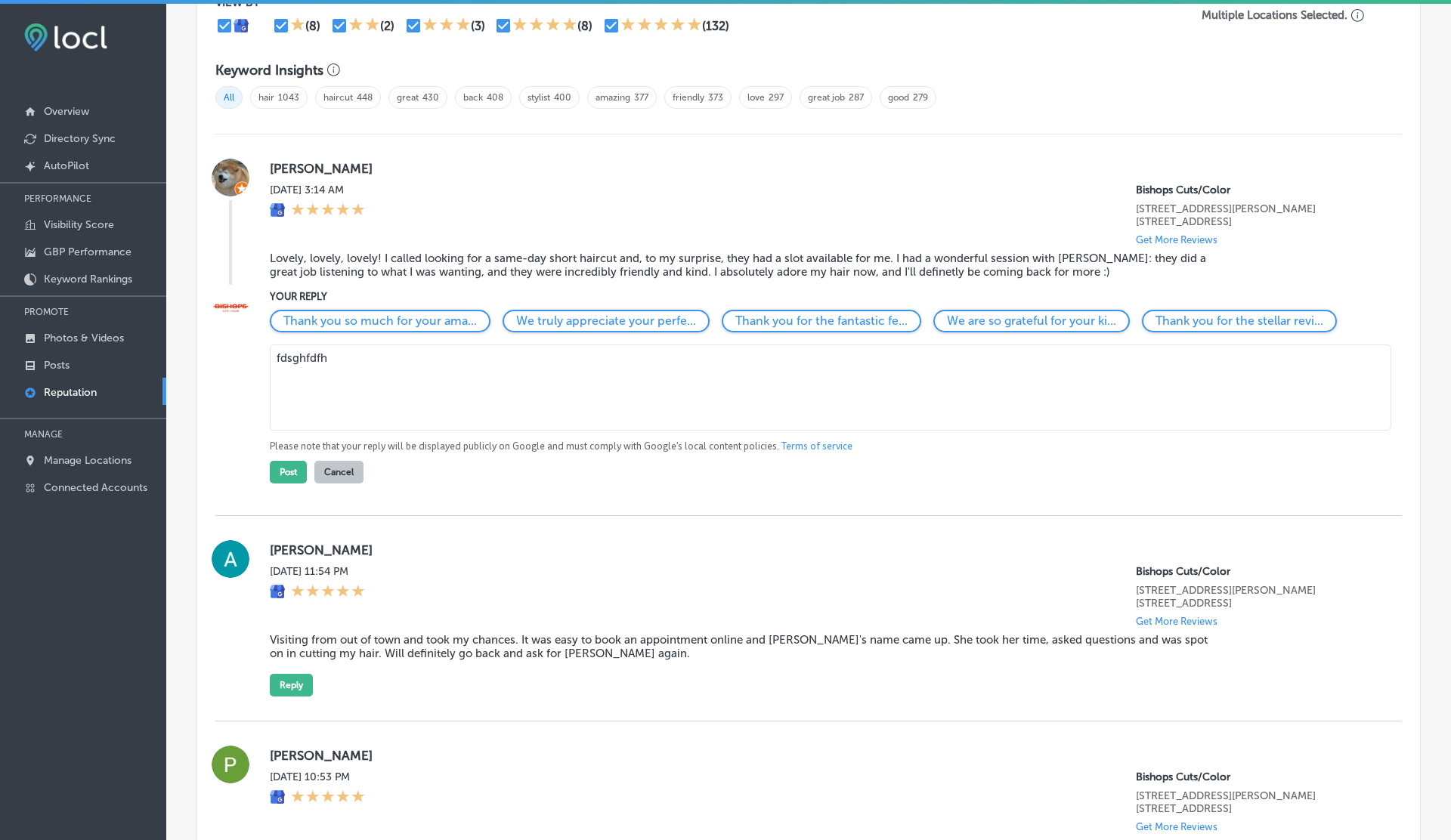
click at [353, 369] on textarea "fdsghfdfh" at bounding box center [831, 388] width 1121 height 87
click at [427, 310] on div "Thank you so much for your ama..." at bounding box center [380, 320] width 221 height 22
type textarea "Thank you so much for your amazing review! We are thrilled to hear you loved yo…"
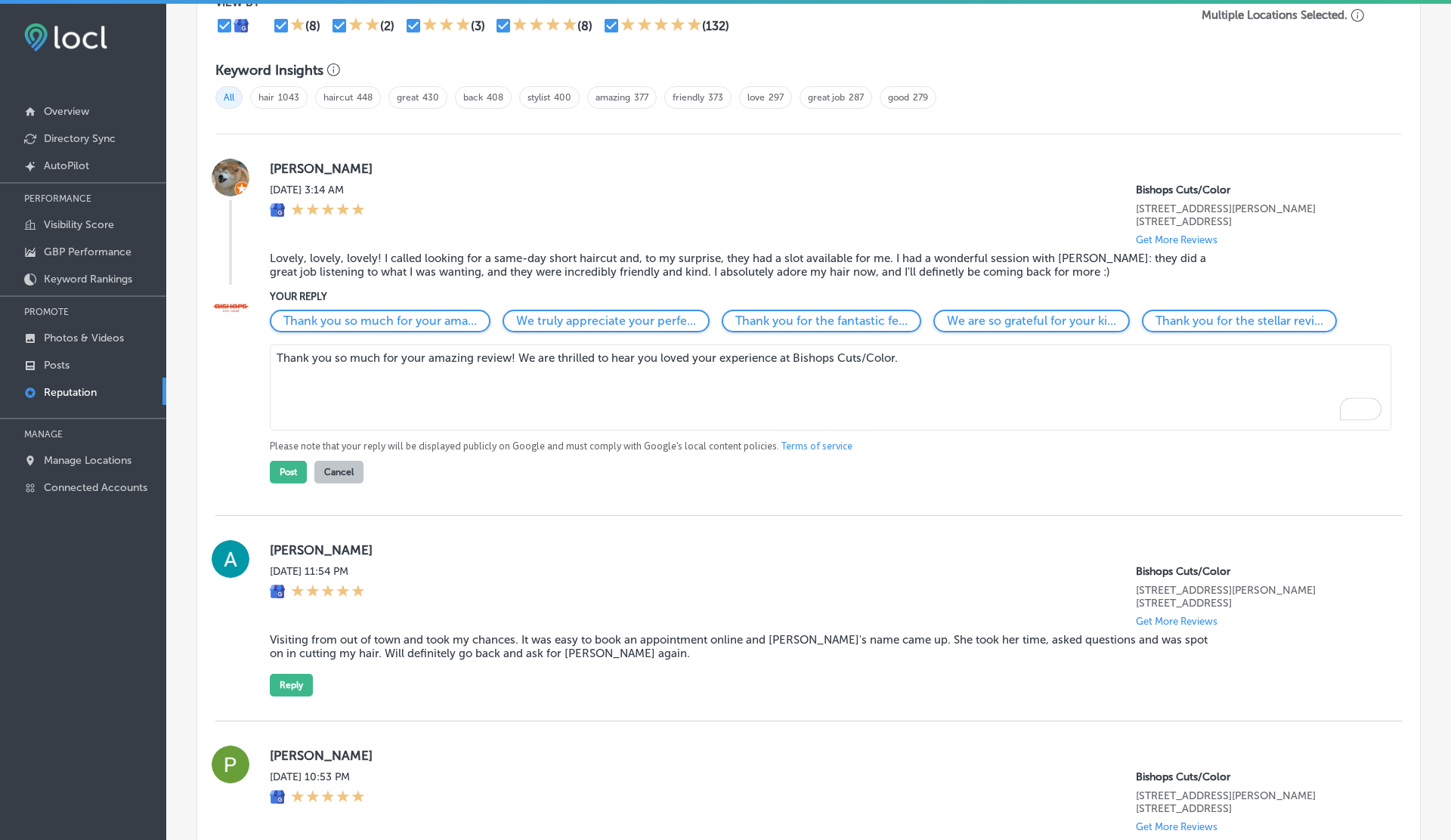
click at [949, 358] on textarea "Thank you so much for your amazing review! We are thrilled to hear you loved yo…" at bounding box center [831, 388] width 1121 height 87
click at [343, 471] on button "Cancel" at bounding box center [338, 472] width 49 height 22
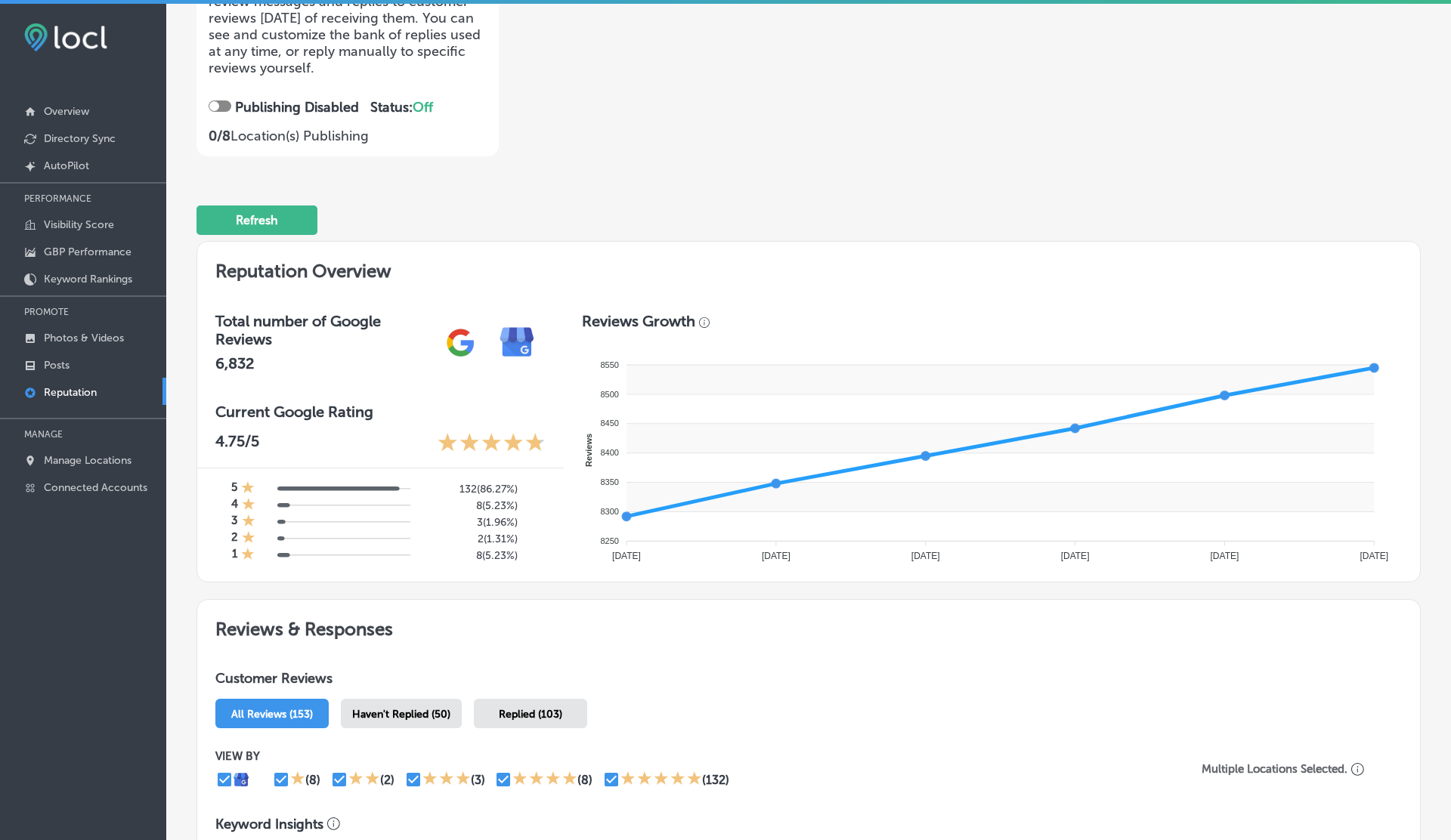
scroll to position [0, 0]
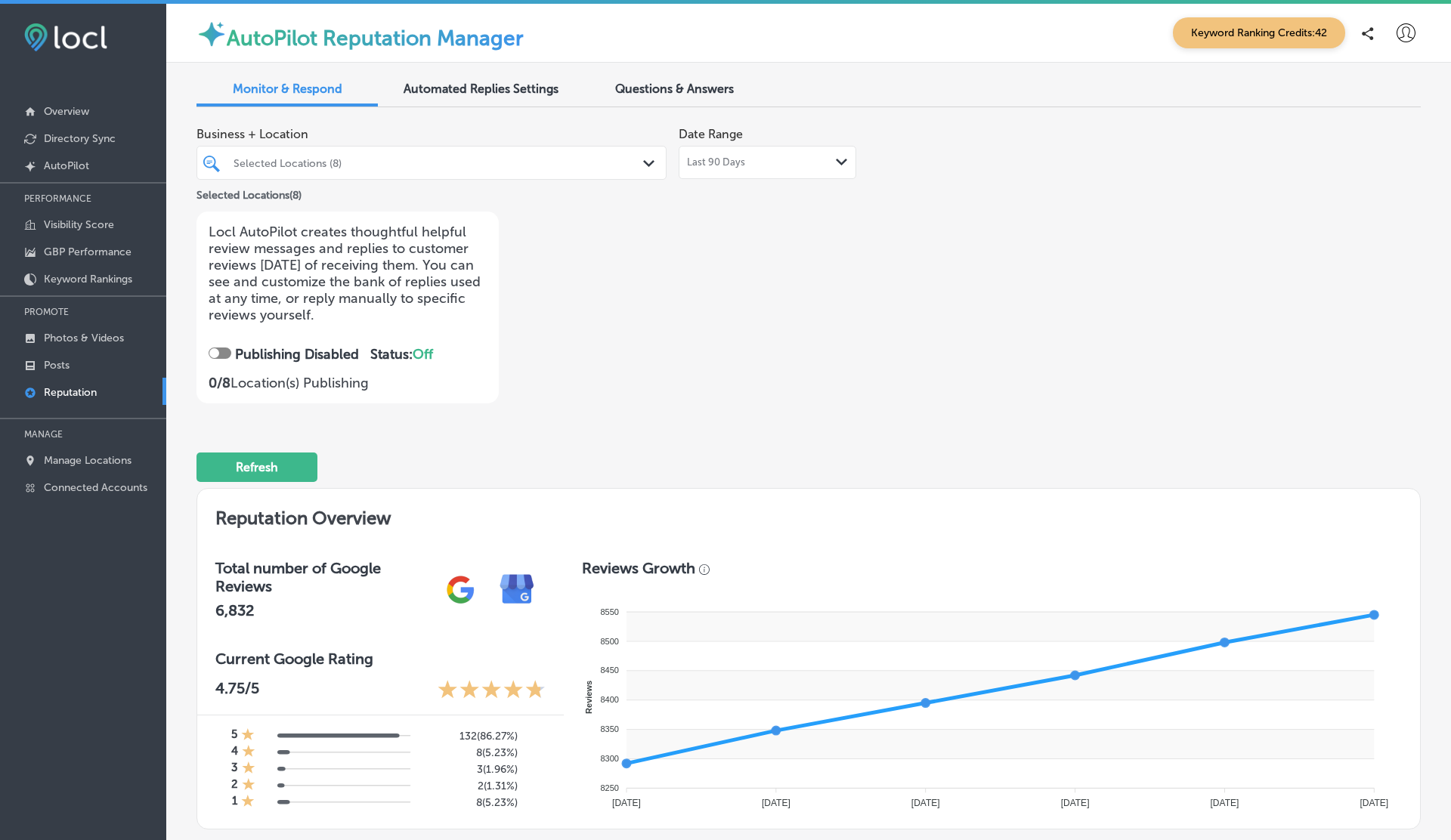
click at [462, 84] on span "Automated Replies Settings" at bounding box center [480, 88] width 155 height 15
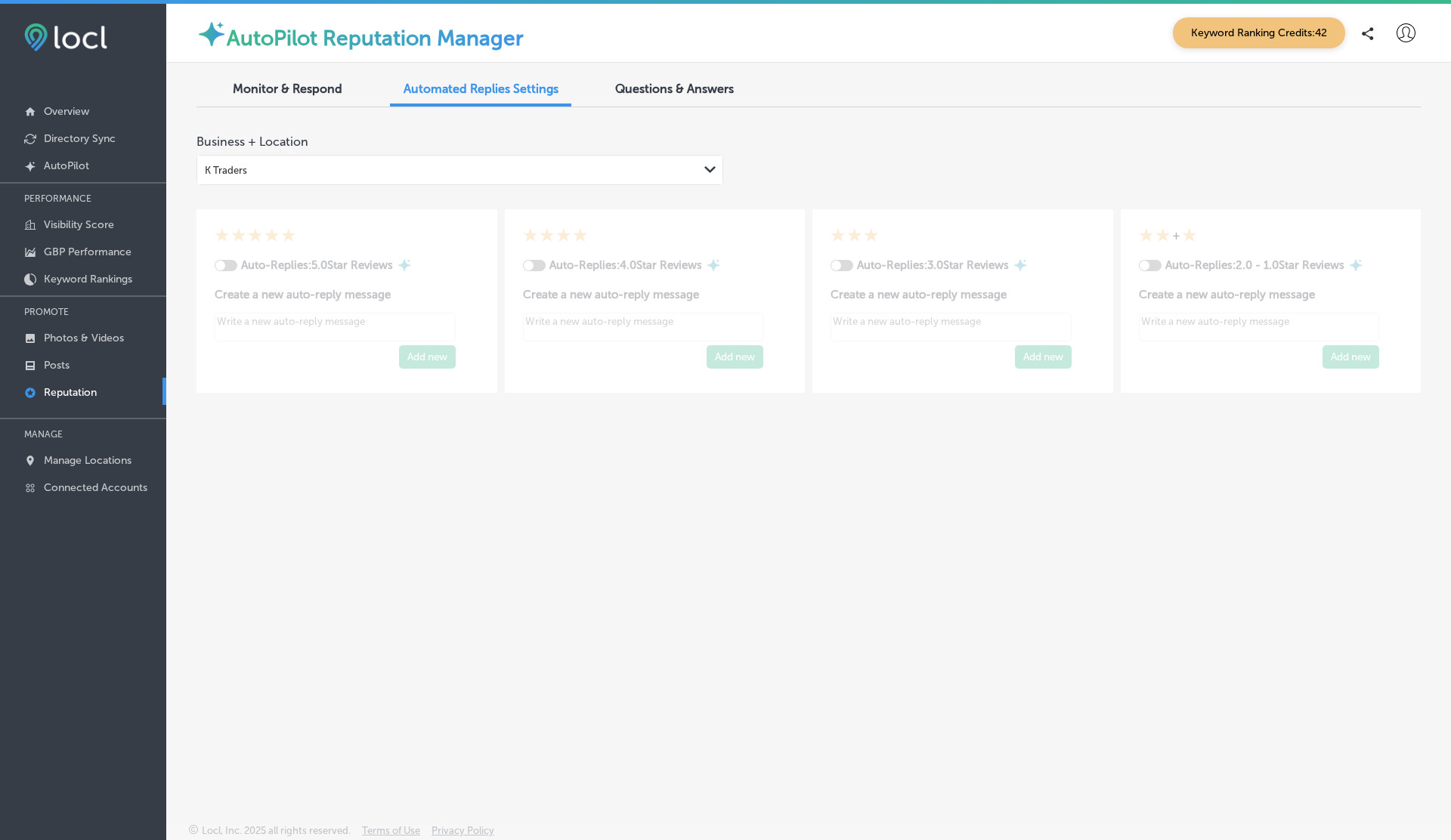
type textarea "x"
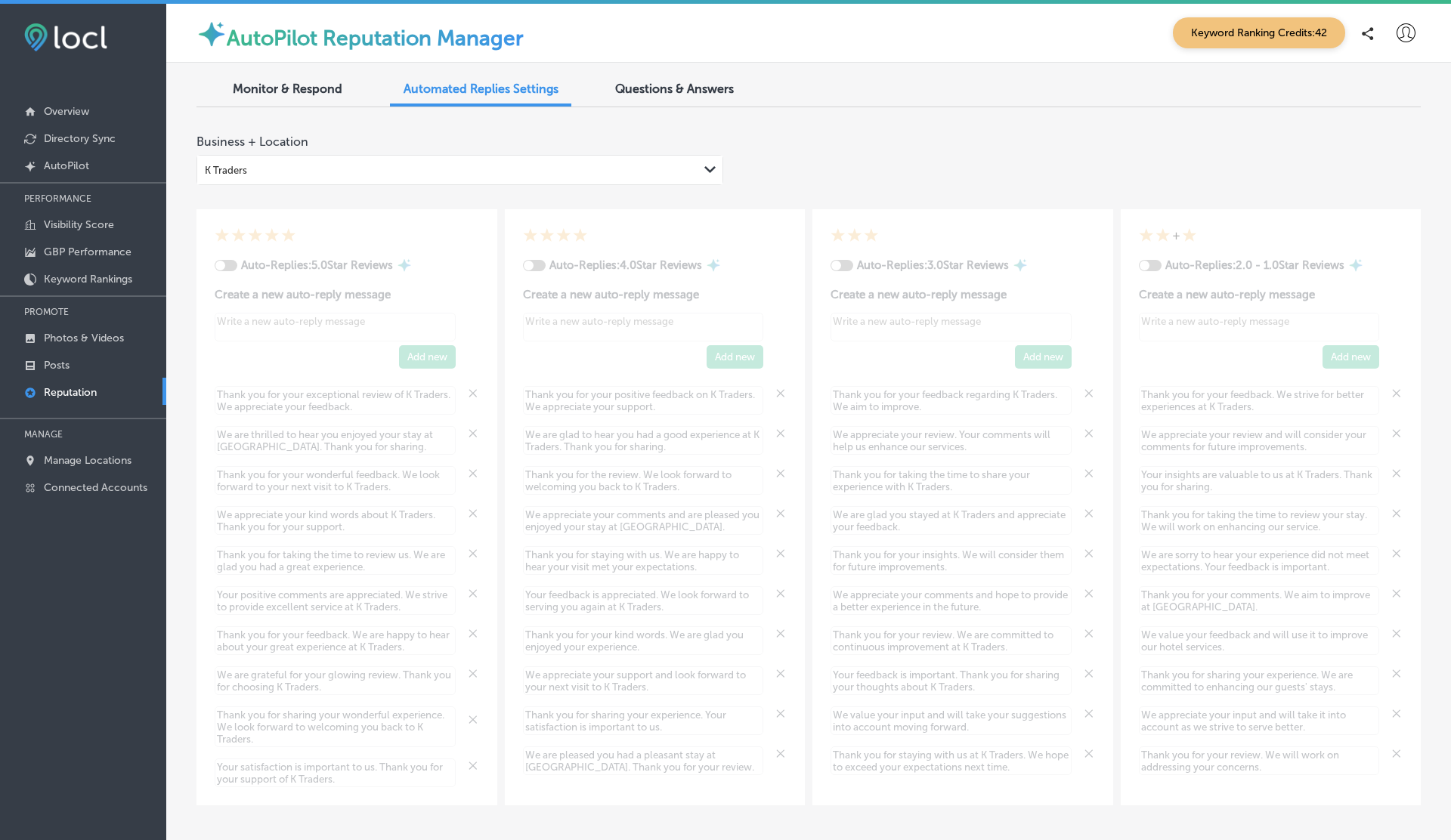
click at [1407, 36] on icon at bounding box center [1406, 33] width 19 height 19
click at [1376, 164] on p "Log Out" at bounding box center [1373, 162] width 45 height 18
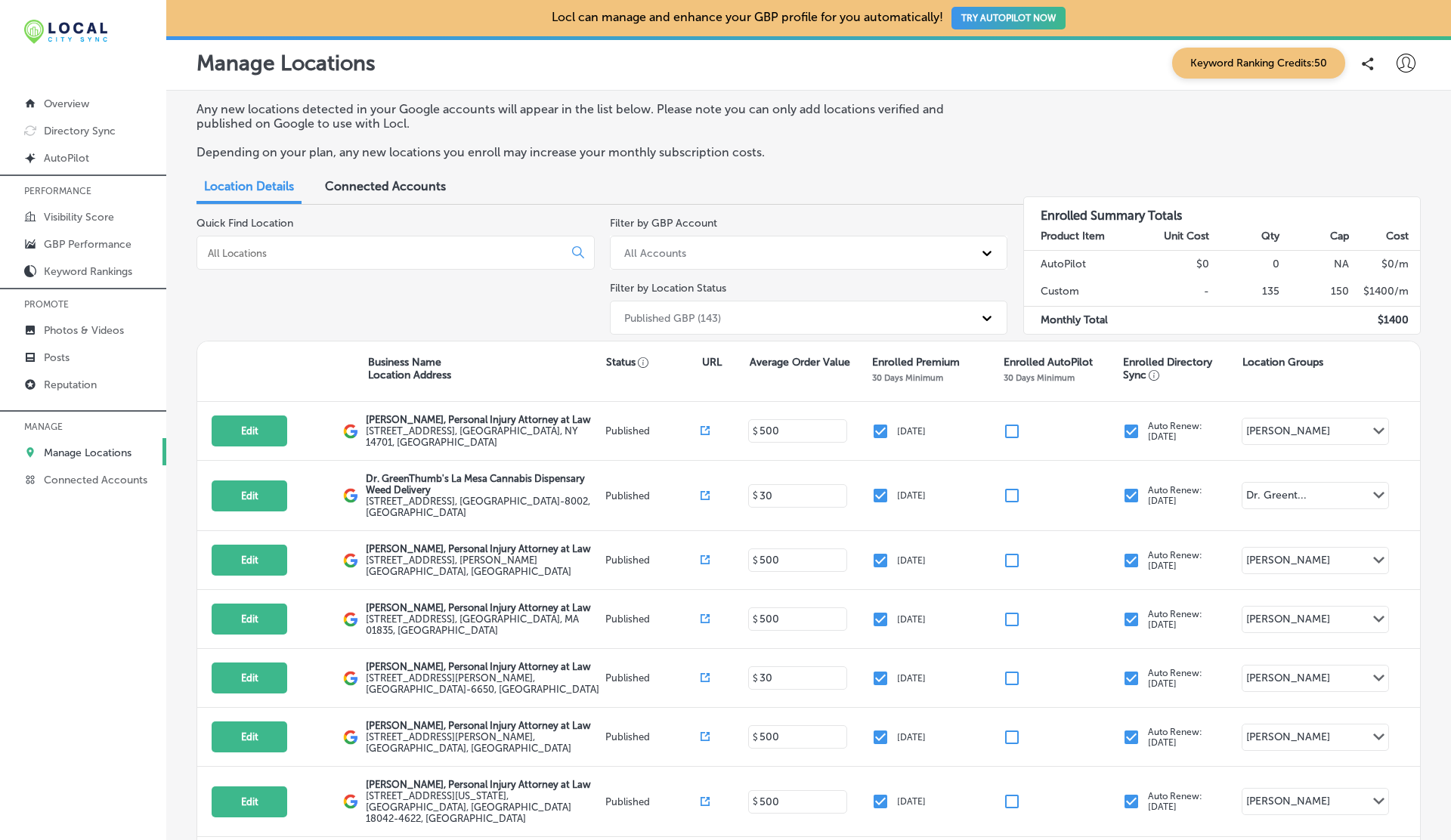
click at [238, 249] on input at bounding box center [382, 253] width 354 height 14
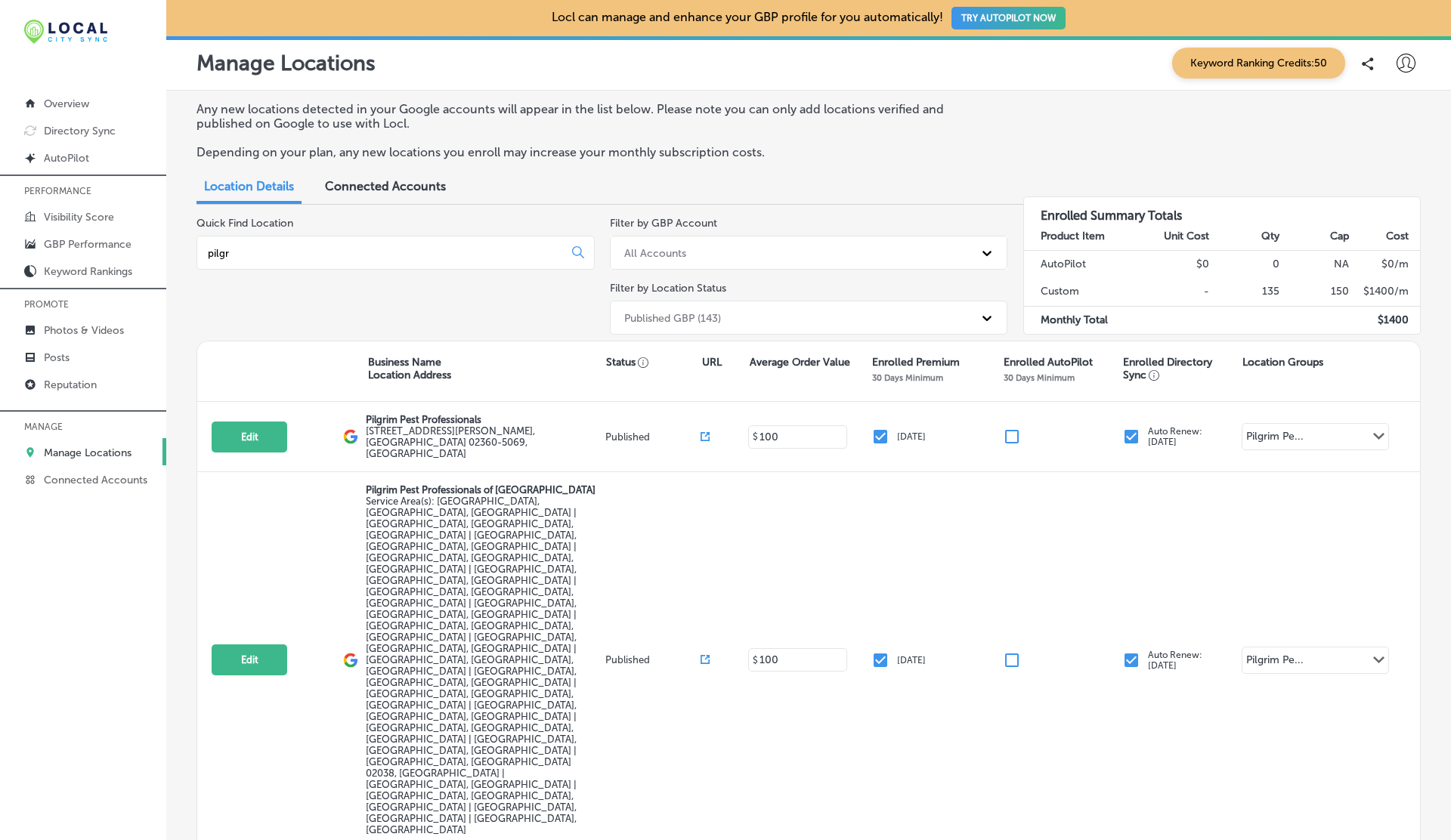
click at [349, 260] on div "pilgr" at bounding box center [395, 253] width 398 height 34
click at [322, 254] on input "pilgr" at bounding box center [382, 253] width 354 height 14
paste input "Pilgrim Pest Professionals of [GEOGRAPHIC_DATA]"
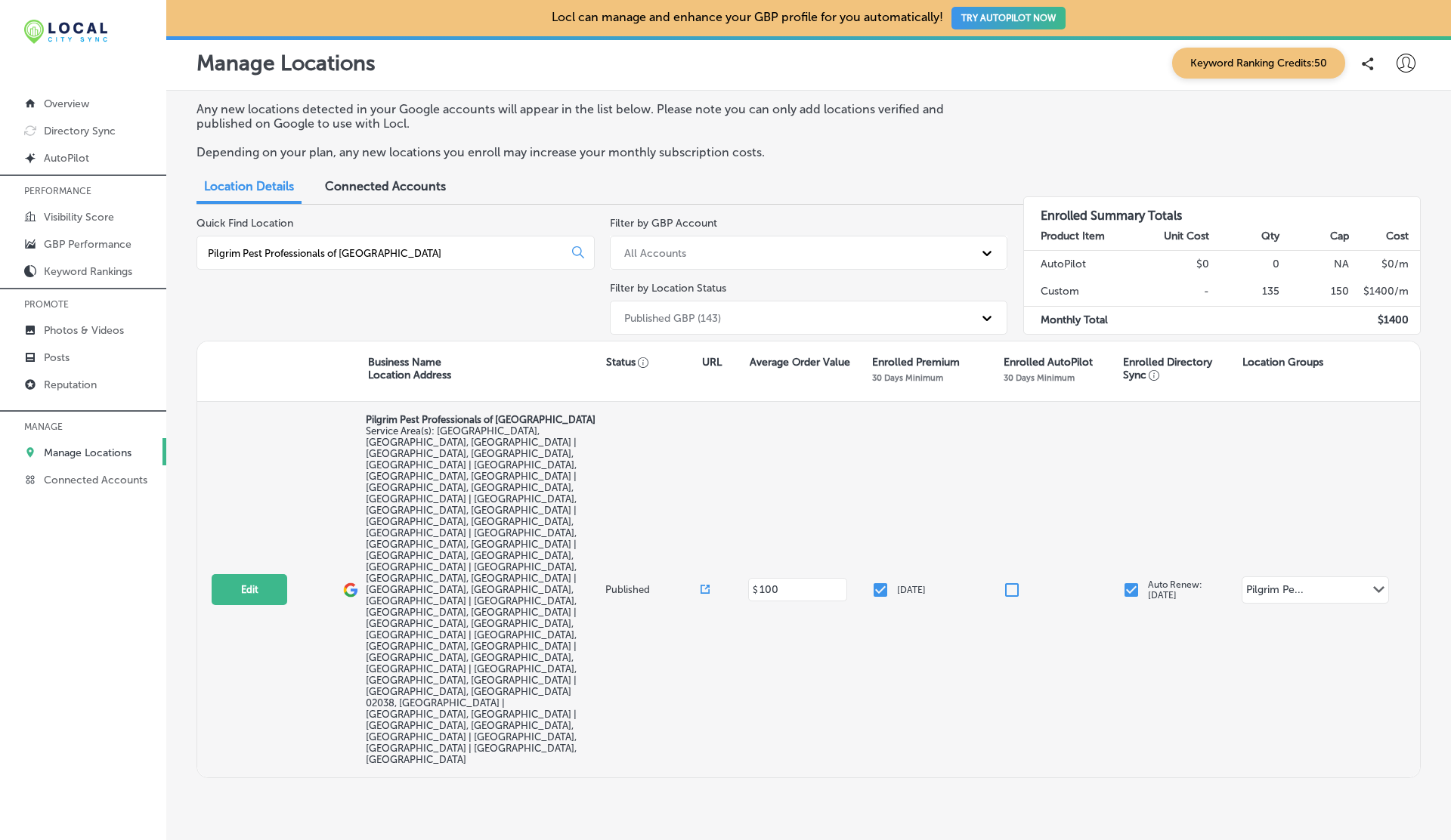
type input "Pilgrim Pest Professionals of [GEOGRAPHIC_DATA]"
click at [705, 585] on icon at bounding box center [705, 589] width 9 height 9
click at [245, 574] on button "Edit" at bounding box center [249, 590] width 75 height 31
select select "US"
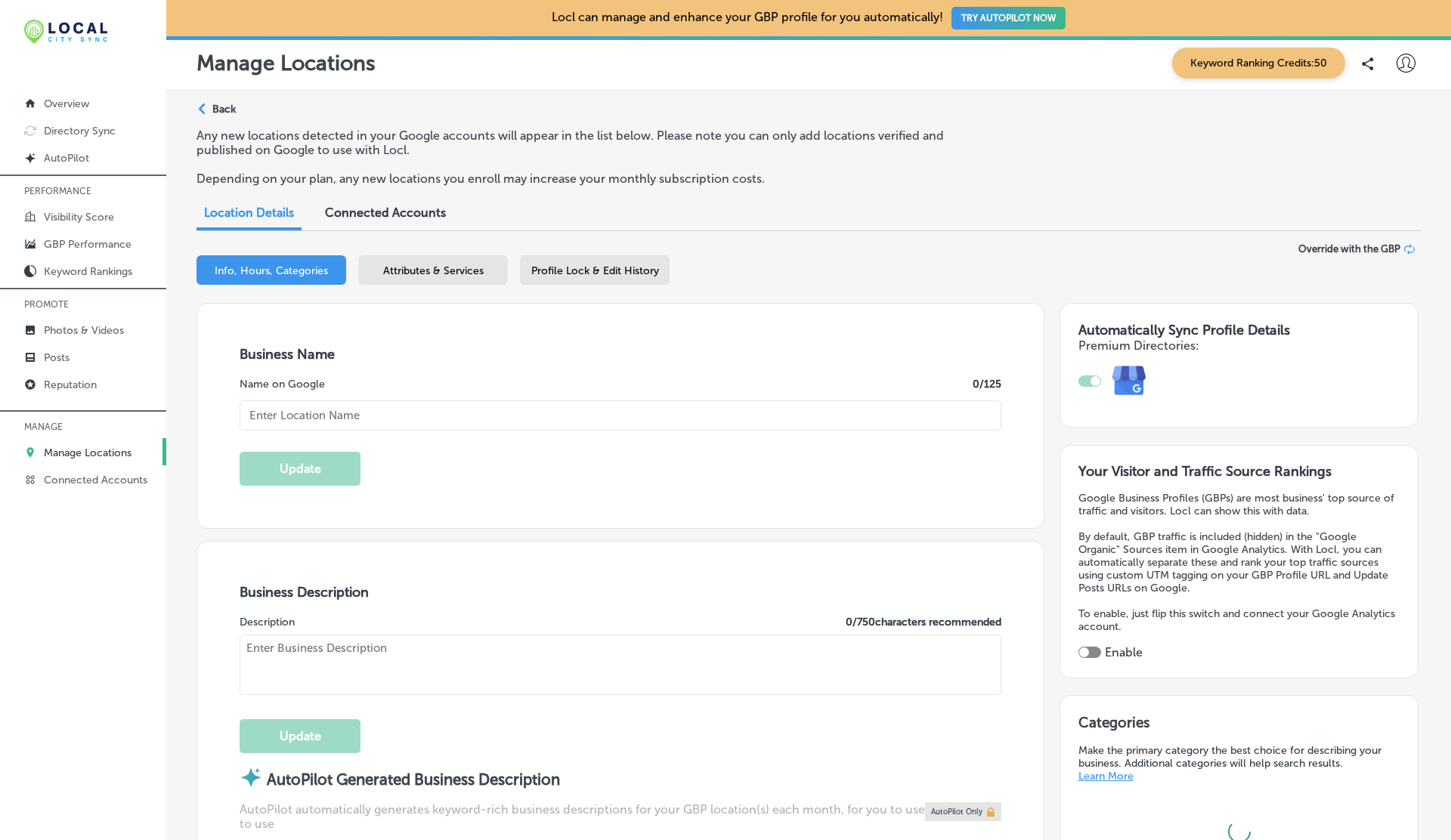
type input "Pilgrim Pest Professionals of [GEOGRAPHIC_DATA]"
type input "[STREET_ADDRESS]"
type input "Quincy"
type input "02171"
type input "US"
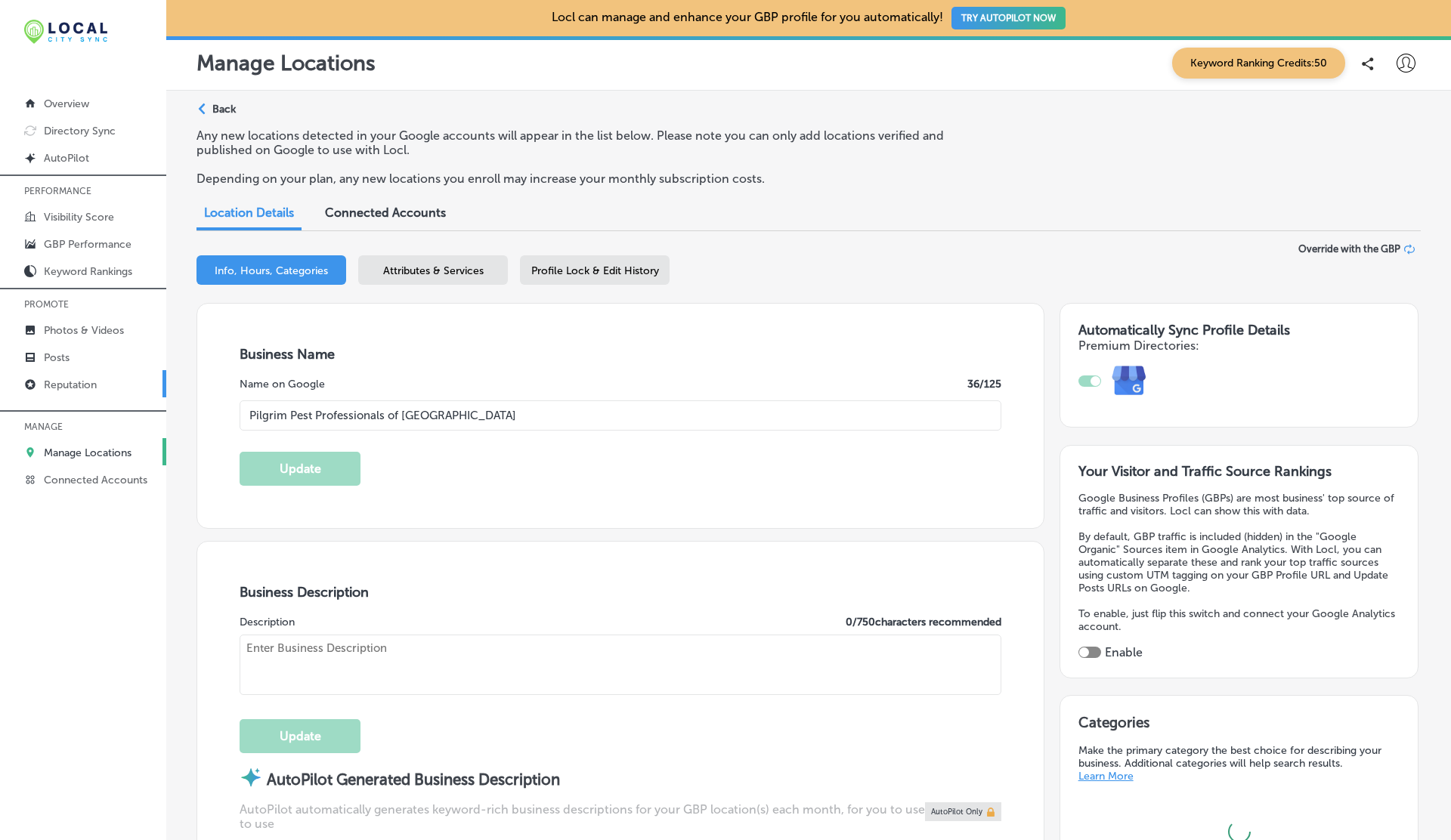
type input "[URL][DOMAIN_NAME]"
type textarea "Pilgrim Pest Professionals of Quincy is a fully licensed & insured pest control…"
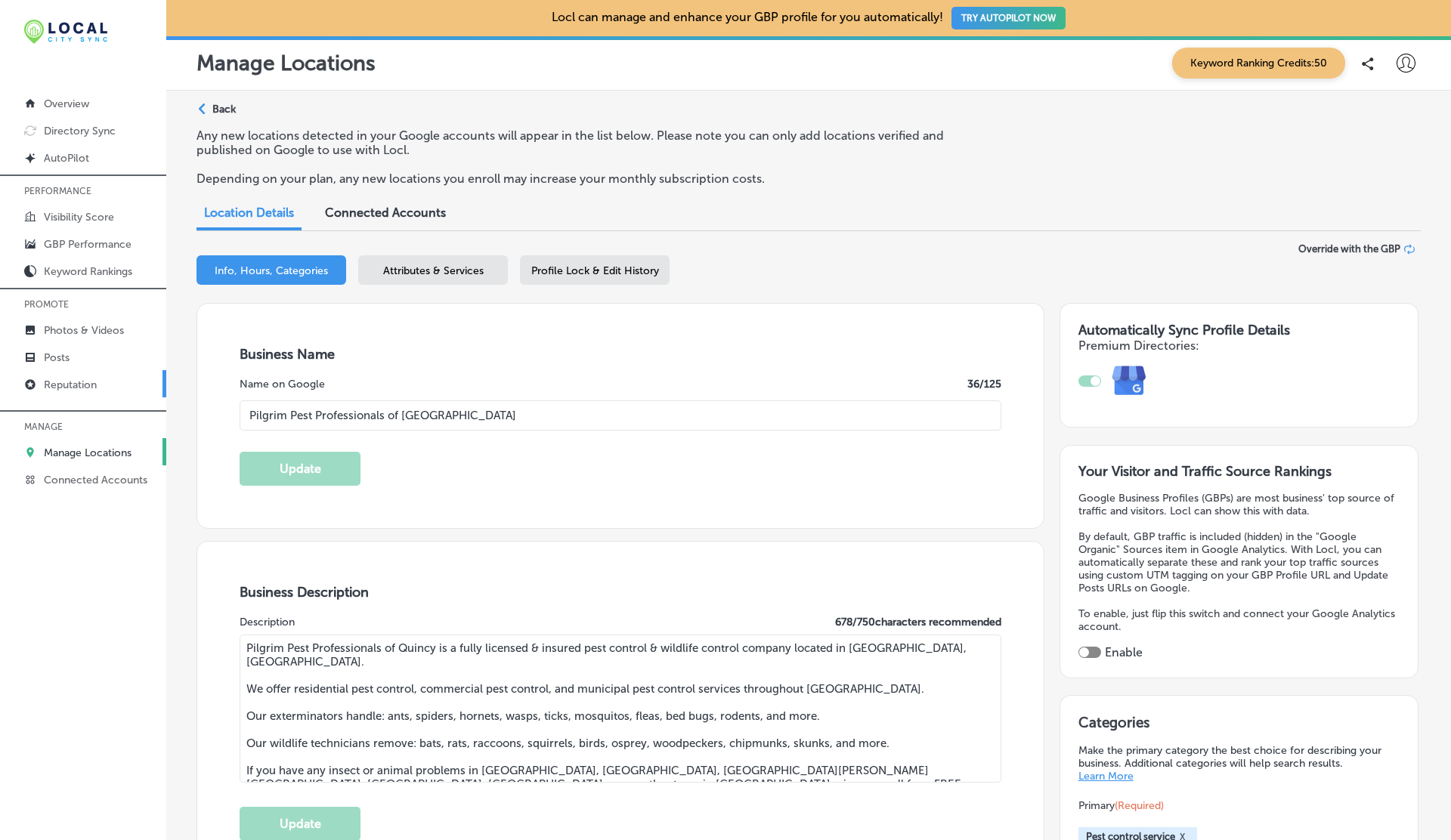
type input "[PHONE_NUMBER]"
click at [66, 384] on p "Reputation" at bounding box center [70, 385] width 53 height 13
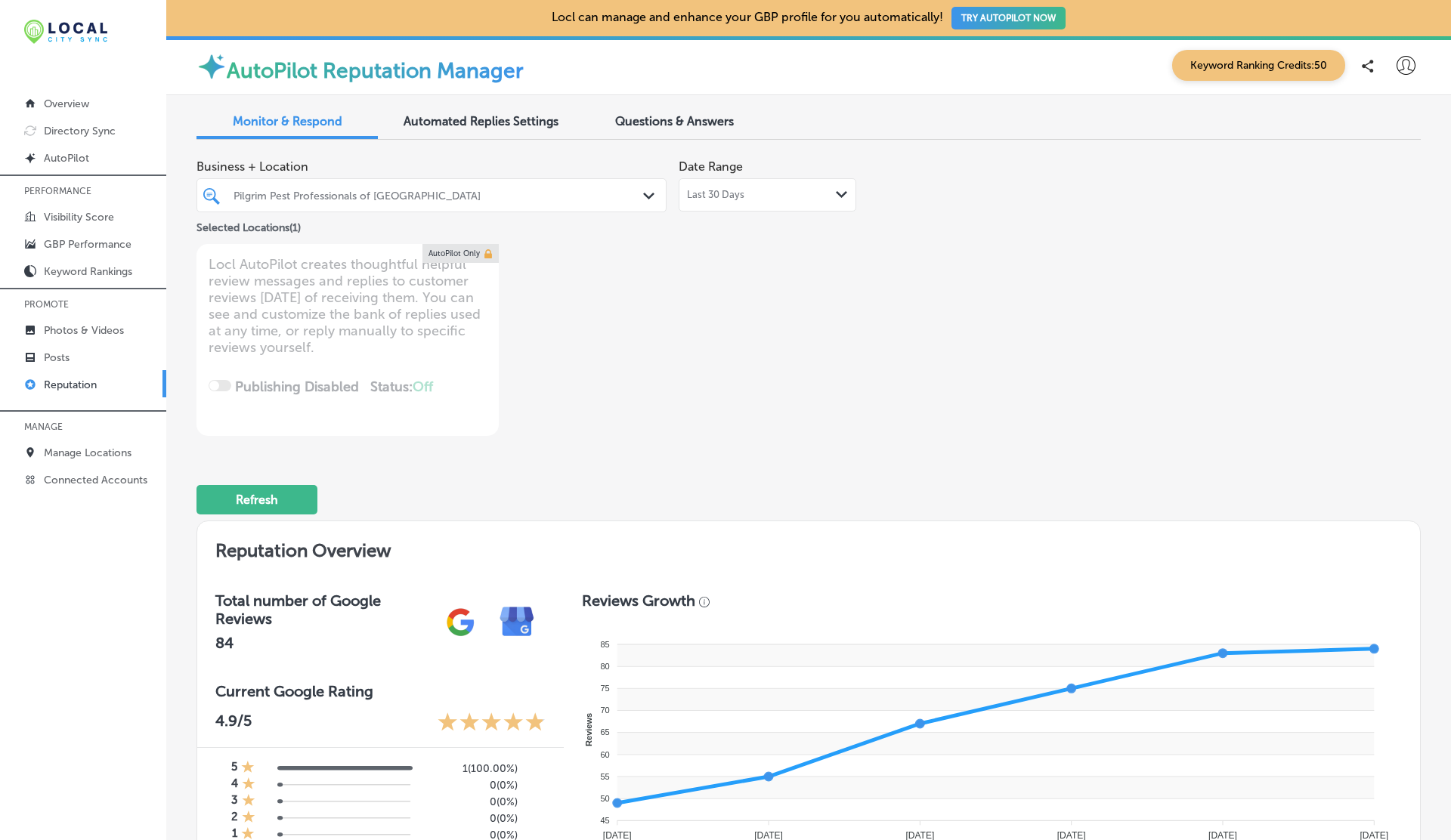
click at [715, 196] on span "Last 30 Days" at bounding box center [716, 195] width 57 height 12
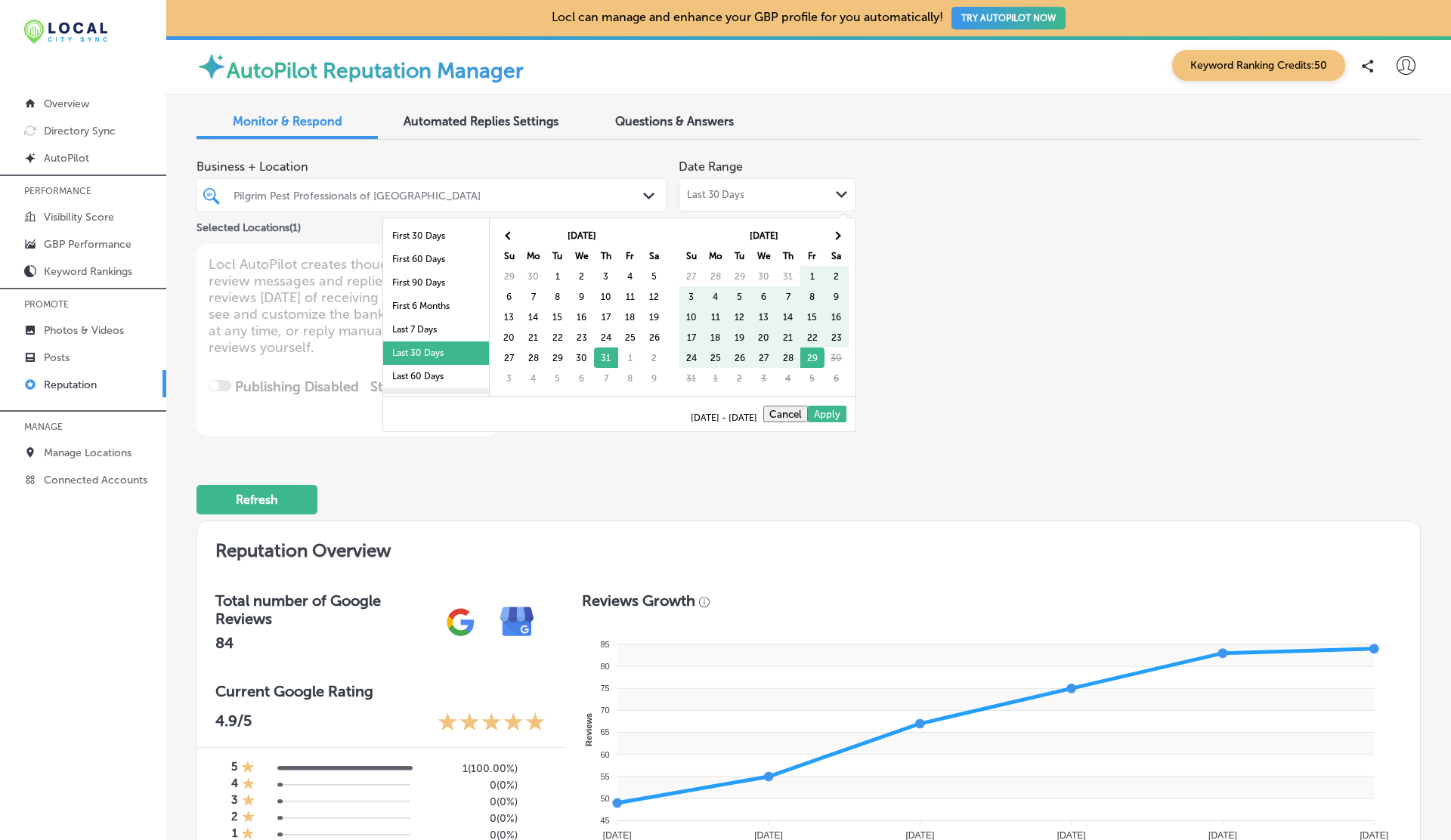
scroll to position [87, 0]
click at [419, 351] on li "Last 2 Years" at bounding box center [436, 359] width 106 height 23
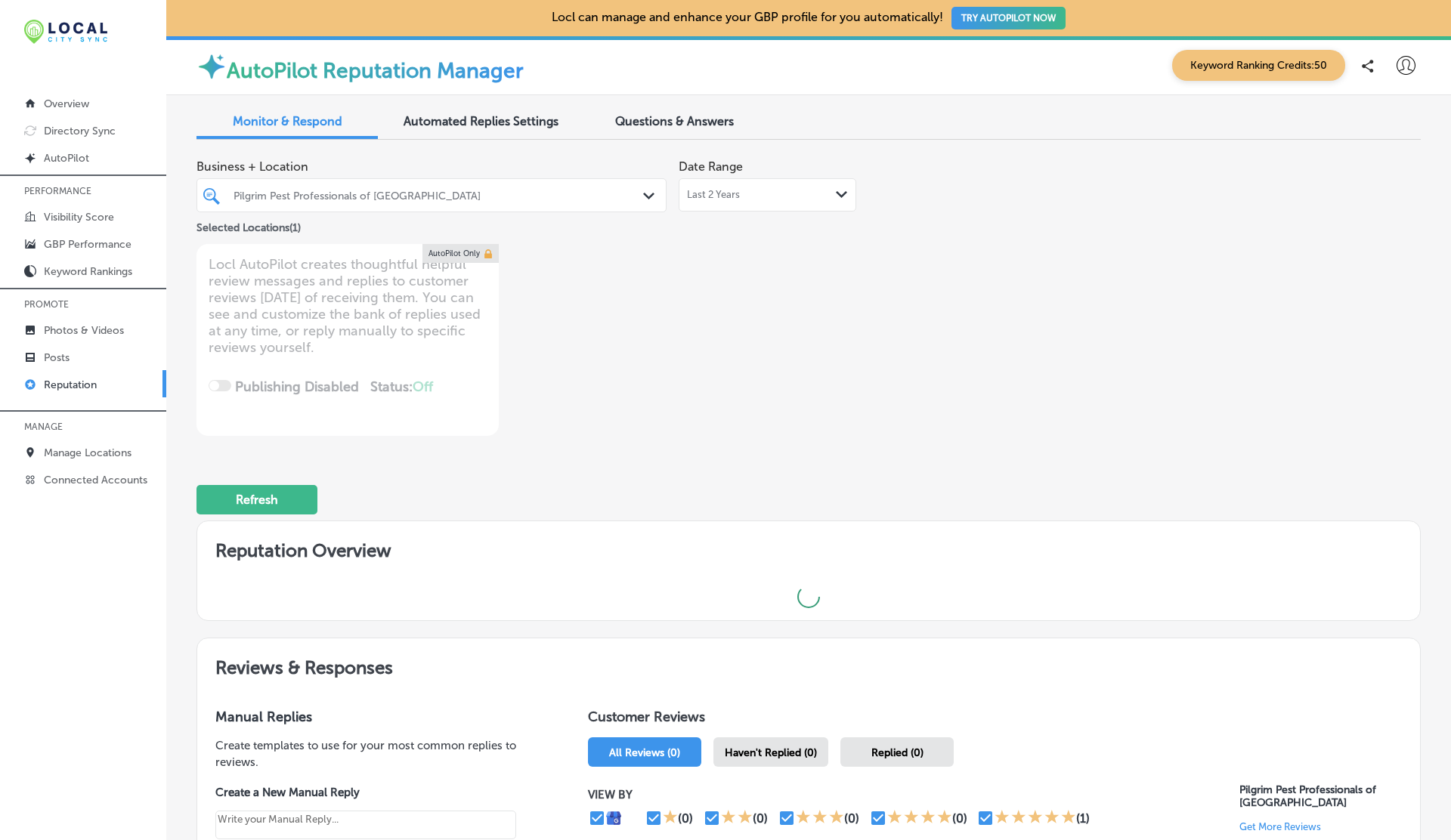
type textarea "x"
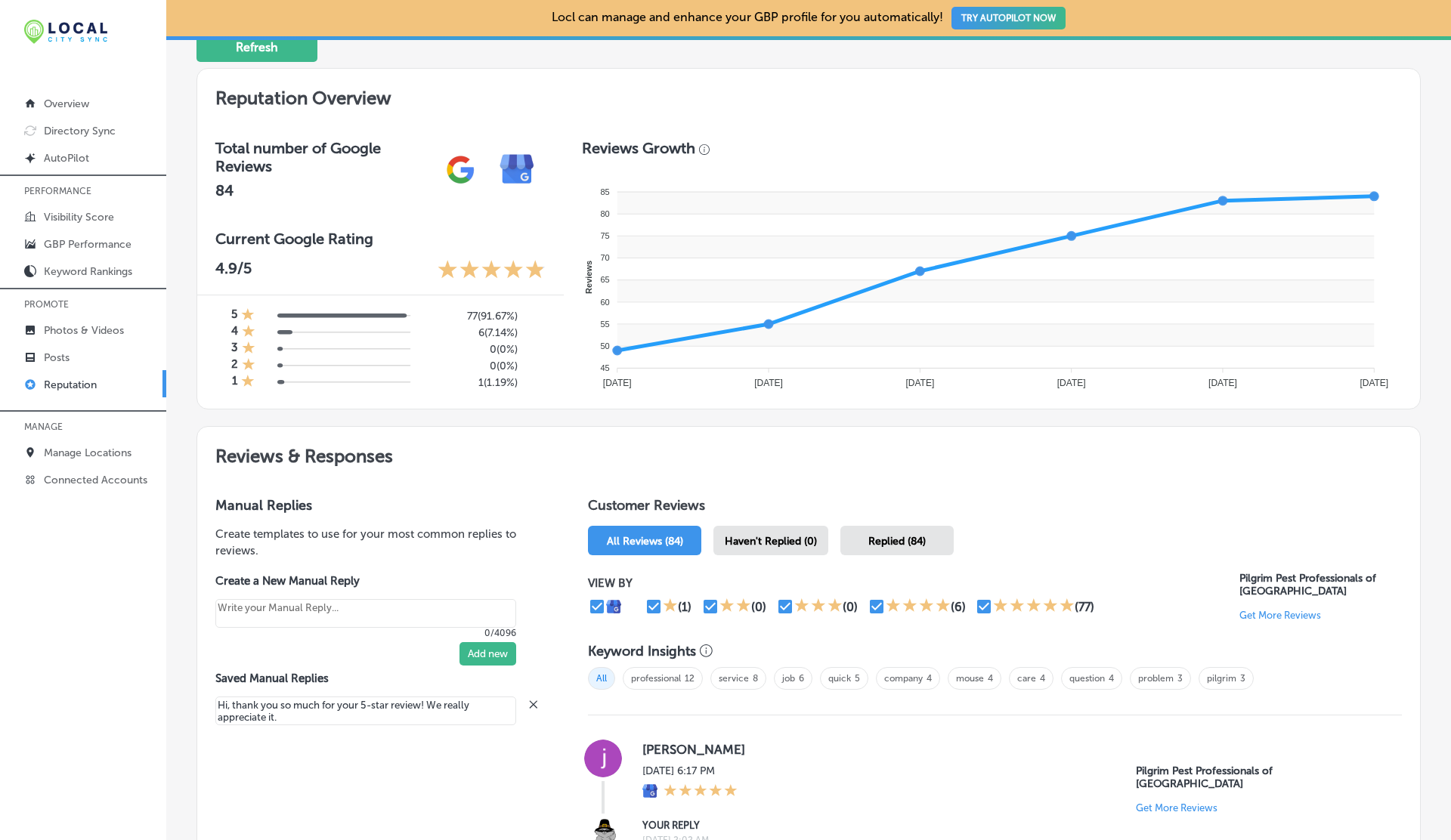
scroll to position [0, 0]
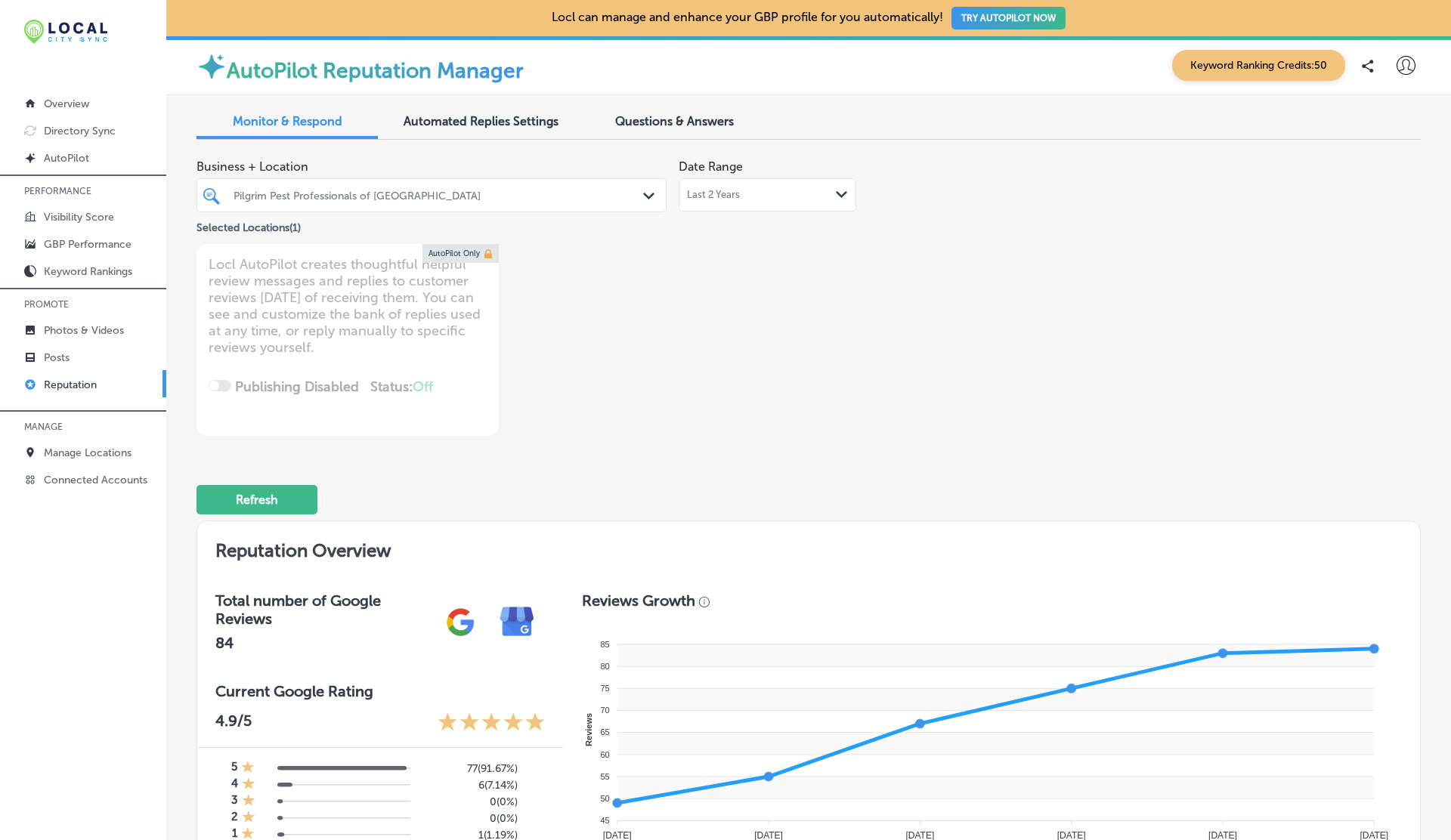
click at [1404, 67] on icon at bounding box center [1406, 66] width 19 height 19
click at [1388, 203] on p "Log Out" at bounding box center [1373, 195] width 45 height 18
